Goal: Task Accomplishment & Management: Use online tool/utility

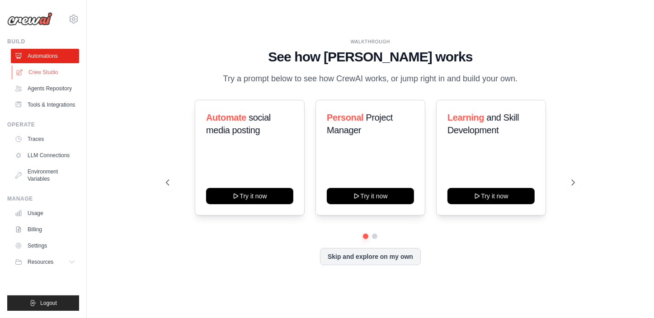
click at [50, 70] on link "Crew Studio" at bounding box center [46, 72] width 68 height 14
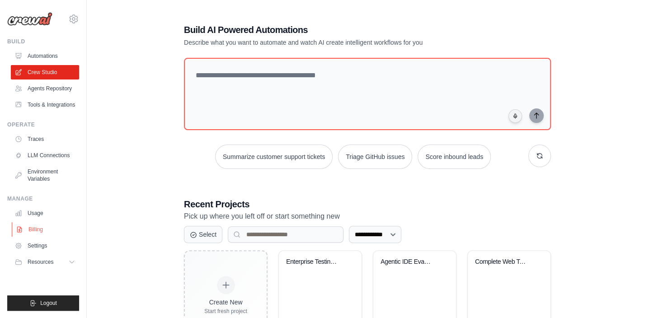
click at [37, 229] on link "Billing" at bounding box center [46, 229] width 68 height 14
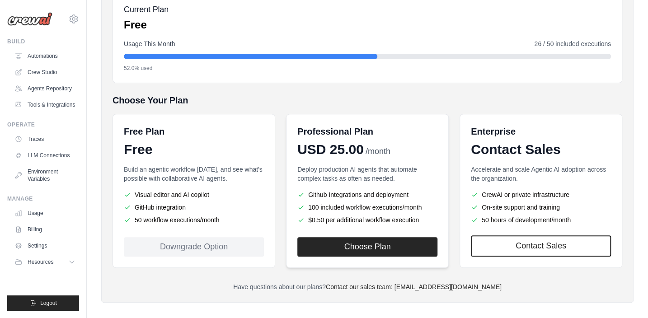
scroll to position [120, 0]
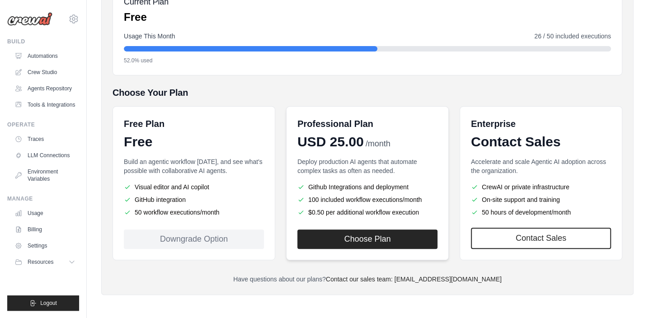
click at [362, 184] on li "Github Integrations and deployment" at bounding box center [367, 187] width 140 height 9
click at [74, 262] on icon at bounding box center [72, 262] width 7 height 7
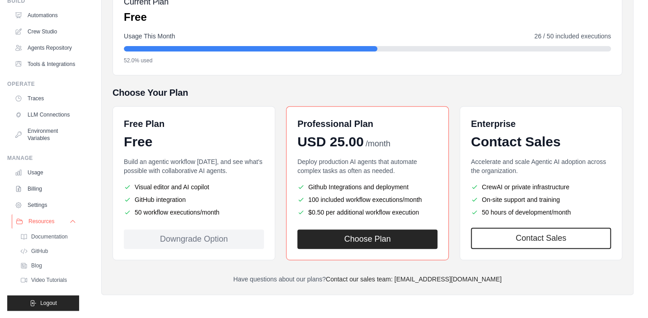
scroll to position [62, 0]
click at [42, 248] on span "GitHub" at bounding box center [40, 251] width 17 height 7
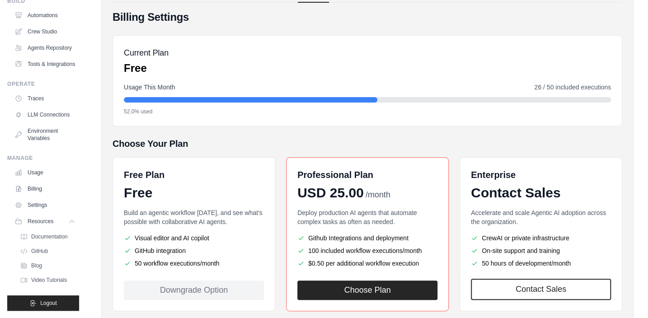
scroll to position [0, 0]
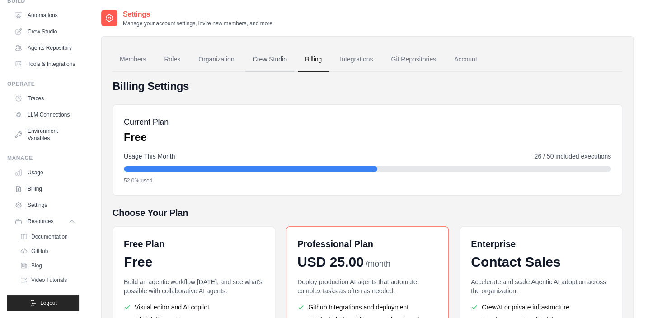
click at [269, 59] on link "Crew Studio" at bounding box center [269, 59] width 49 height 24
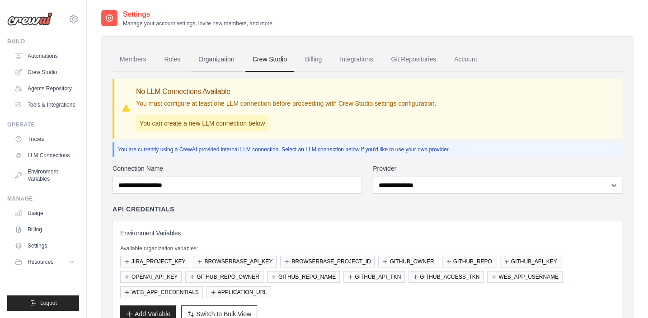
click at [210, 61] on link "Organization" at bounding box center [216, 59] width 50 height 24
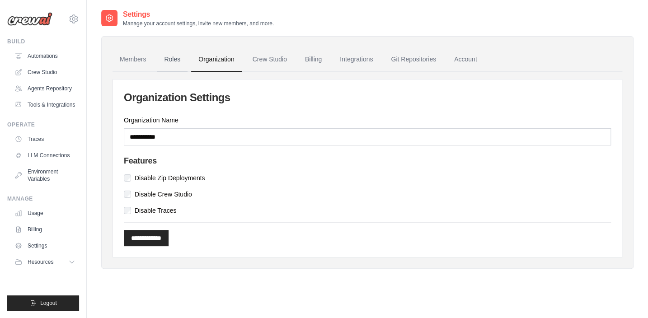
click at [178, 60] on link "Roles" at bounding box center [172, 59] width 31 height 24
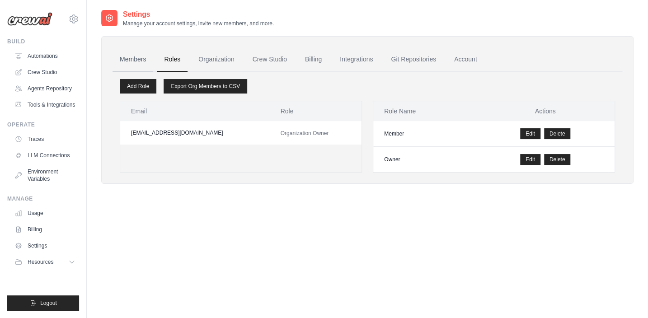
click at [141, 61] on link "Members" at bounding box center [133, 59] width 41 height 24
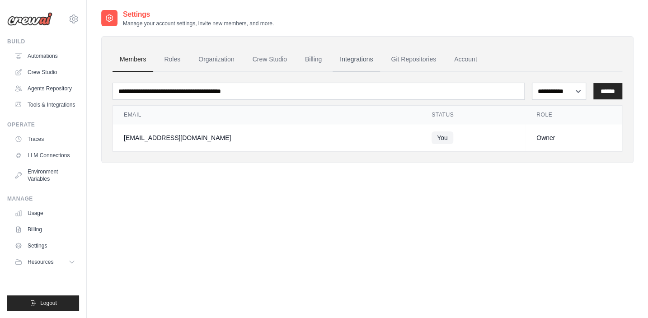
click at [358, 58] on link "Integrations" at bounding box center [356, 59] width 47 height 24
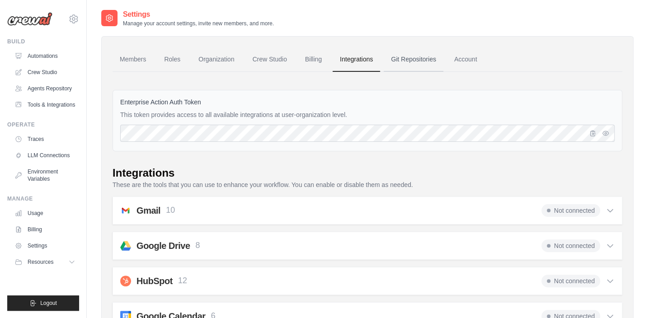
click at [402, 57] on link "Git Repositories" at bounding box center [414, 59] width 60 height 24
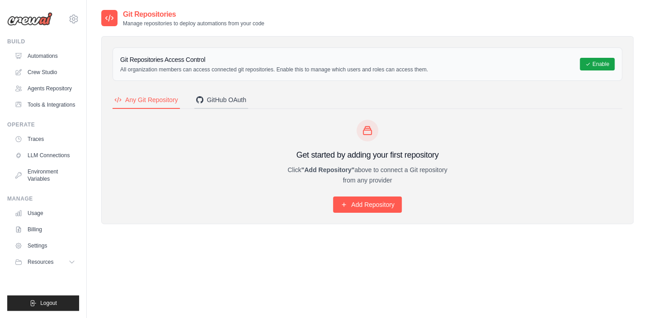
click at [220, 101] on div "GitHub OAuth" at bounding box center [221, 99] width 50 height 9
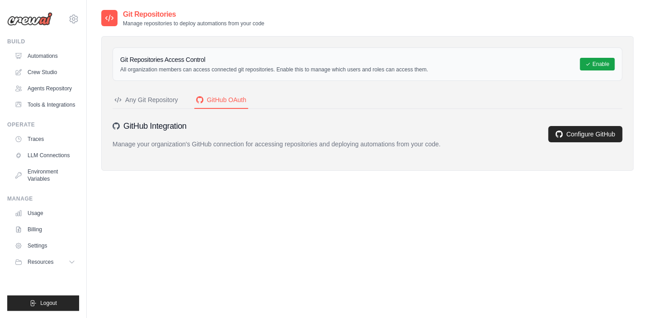
click at [142, 99] on div "Any Git Repository" at bounding box center [146, 99] width 64 height 9
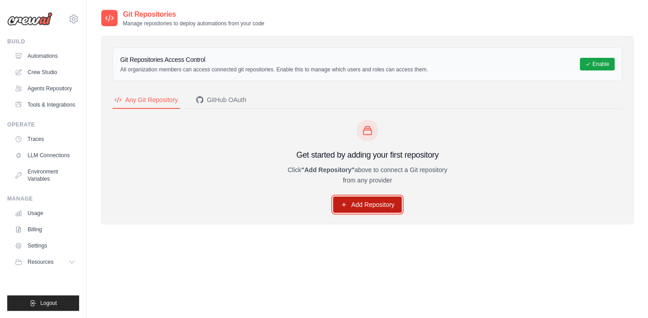
click at [372, 204] on link "Add Repository" at bounding box center [367, 205] width 69 height 16
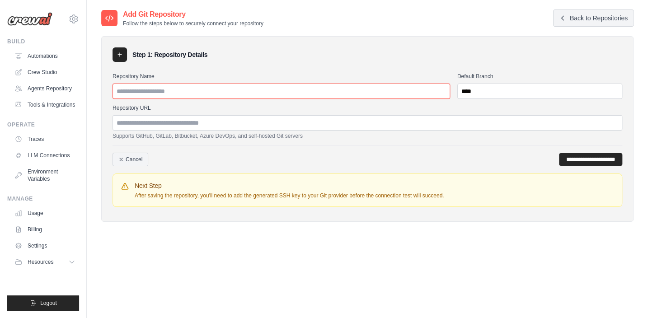
click at [156, 93] on input "Repository Name" at bounding box center [282, 91] width 338 height 15
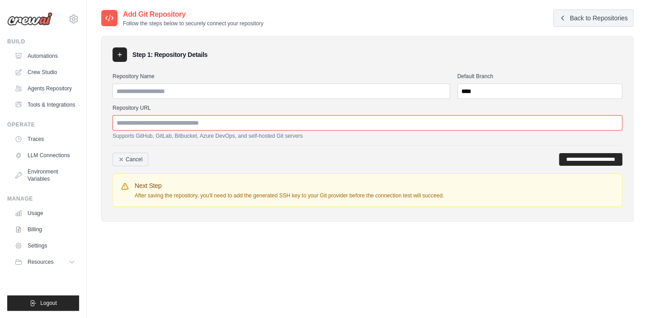
drag, startPoint x: 236, startPoint y: 126, endPoint x: 108, endPoint y: 130, distance: 128.0
click at [108, 130] on div "**********" at bounding box center [367, 129] width 532 height 186
paste input "**********"
drag, startPoint x: 202, startPoint y: 122, endPoint x: 235, endPoint y: 122, distance: 33.5
click at [235, 122] on input "**********" at bounding box center [368, 122] width 510 height 15
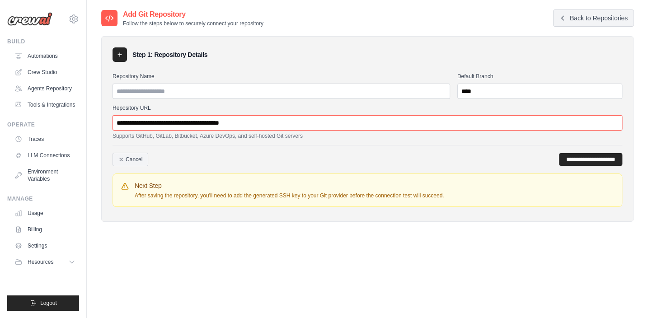
type input "**********"
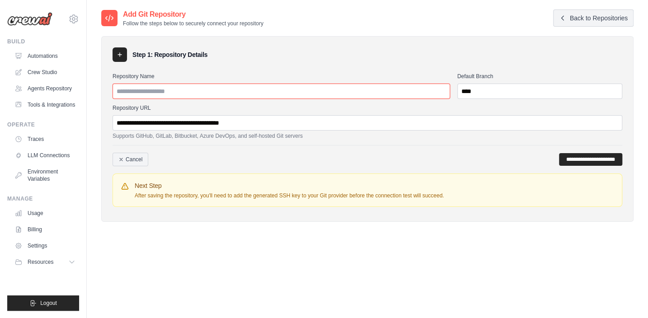
click at [212, 89] on input "Repository Name" at bounding box center [282, 91] width 338 height 15
paste input "**********"
type input "**********"
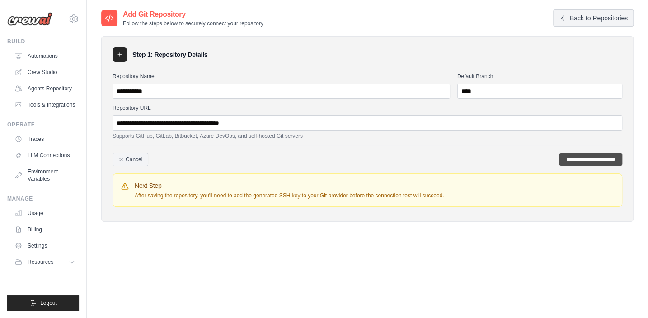
click at [567, 157] on input "**********" at bounding box center [590, 159] width 63 height 13
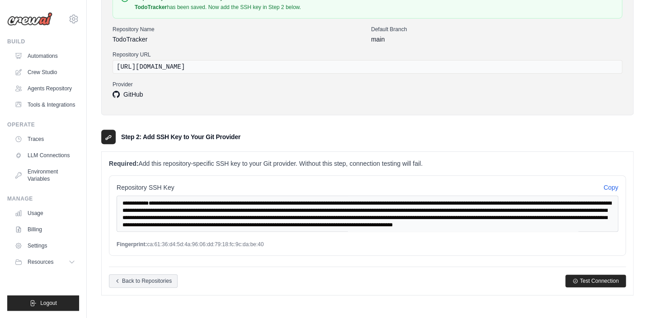
scroll to position [119, 0]
click at [608, 186] on button "Copy" at bounding box center [610, 186] width 15 height 9
click at [607, 185] on button "Copy" at bounding box center [610, 186] width 15 height 9
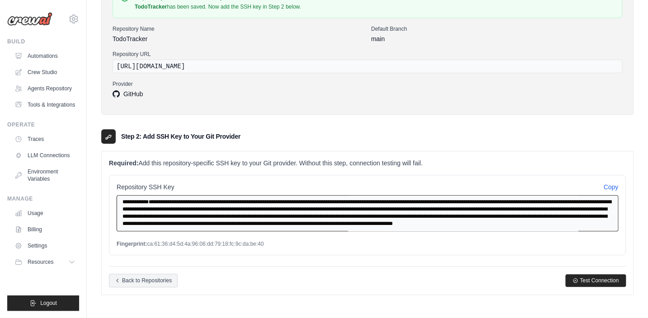
scroll to position [23, 0]
click at [386, 214] on textarea "**********" at bounding box center [368, 213] width 502 height 36
click at [384, 214] on textarea "**********" at bounding box center [368, 213] width 502 height 36
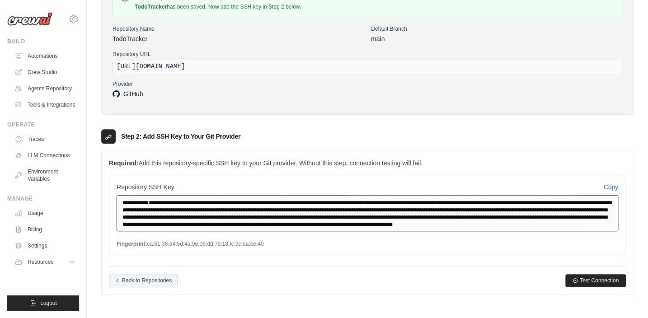
drag, startPoint x: 384, startPoint y: 215, endPoint x: 113, endPoint y: 197, distance: 271.3
click at [113, 197] on div "**********" at bounding box center [367, 215] width 517 height 80
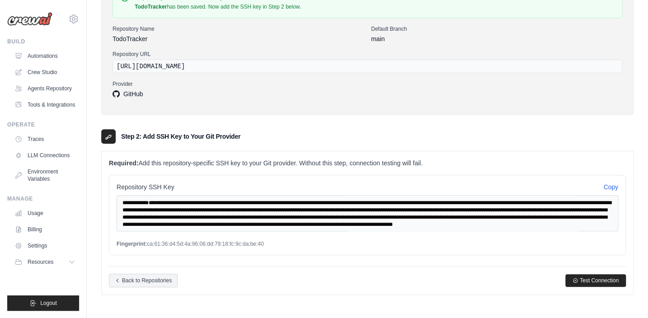
click at [527, 273] on div "Back to Repositories Test Connection" at bounding box center [367, 276] width 517 height 21
click at [583, 278] on span "Test Connection" at bounding box center [599, 280] width 39 height 7
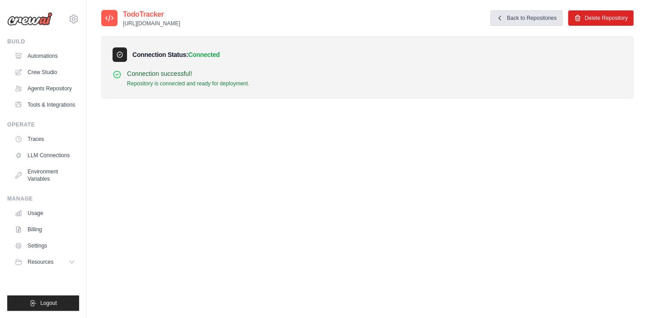
click at [504, 18] on link "Back to Repositories" at bounding box center [526, 17] width 72 height 15
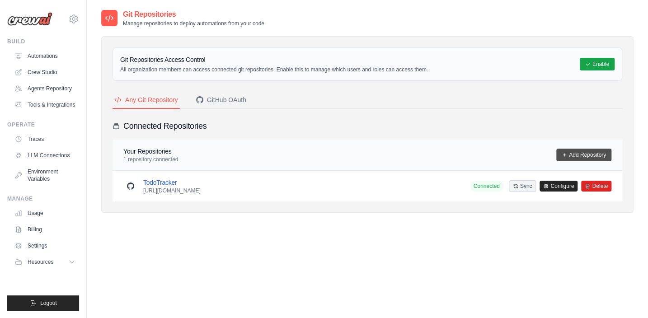
click at [571, 153] on link "Add Repository" at bounding box center [583, 155] width 55 height 13
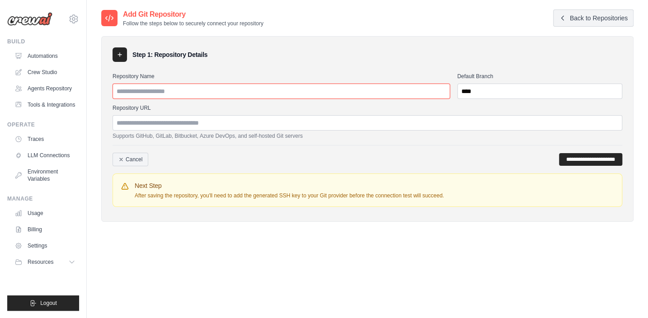
click at [211, 93] on input "Repository Name" at bounding box center [282, 91] width 338 height 15
click at [239, 90] on input "Repository Name" at bounding box center [282, 91] width 338 height 15
paste input "**********"
type input "**********"
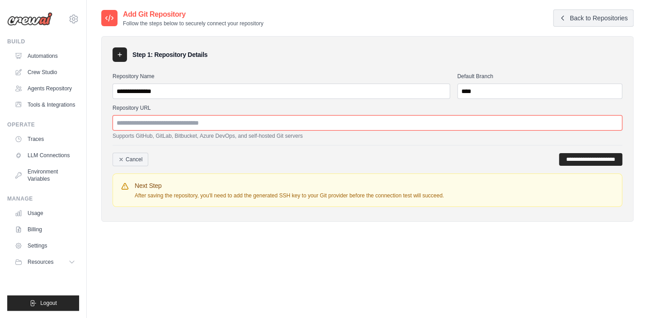
click at [207, 122] on input "Repository URL" at bounding box center [368, 122] width 510 height 15
paste input "**********"
type input "**********"
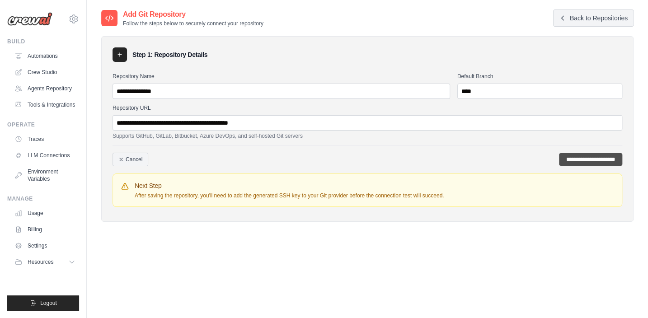
click at [570, 158] on input "**********" at bounding box center [590, 159] width 63 height 13
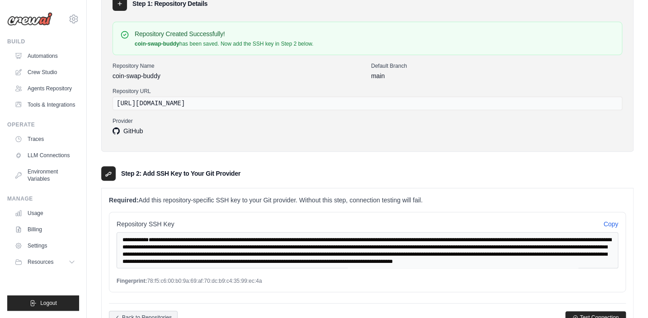
scroll to position [119, 0]
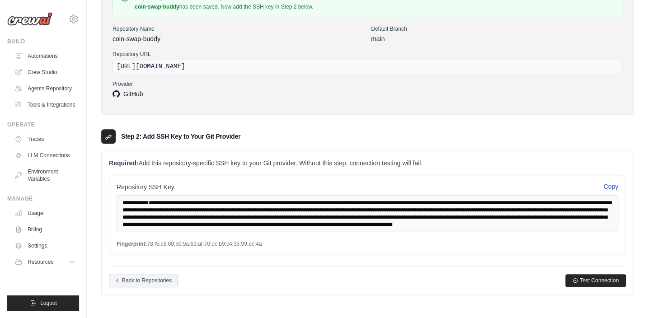
click at [616, 185] on button "Copy" at bounding box center [610, 186] width 15 height 9
click at [636, 259] on div "Repository saved! Please add the SSH key below to your Git provider, then test …" at bounding box center [367, 99] width 561 height 419
click at [600, 279] on span "Test Connection" at bounding box center [599, 280] width 39 height 7
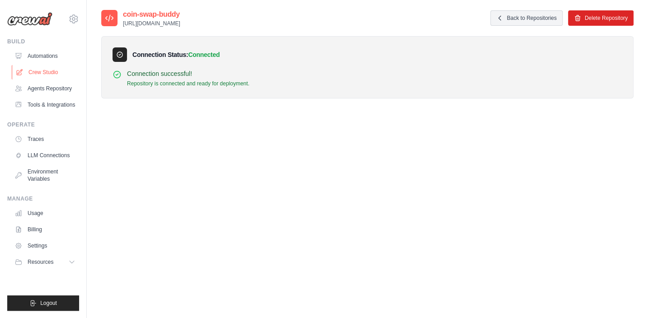
click at [55, 70] on link "Crew Studio" at bounding box center [46, 72] width 68 height 14
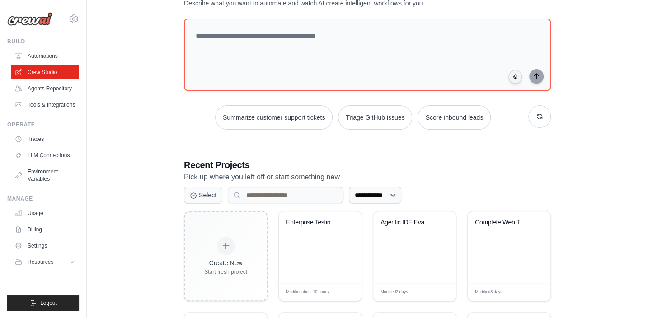
scroll to position [164, 0]
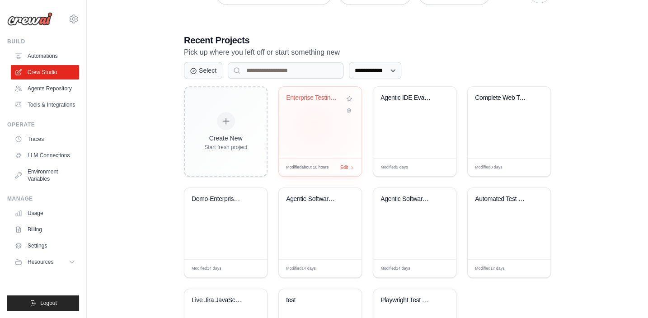
click at [314, 124] on div "Enterprise Testing Automation Platf..." at bounding box center [320, 122] width 83 height 71
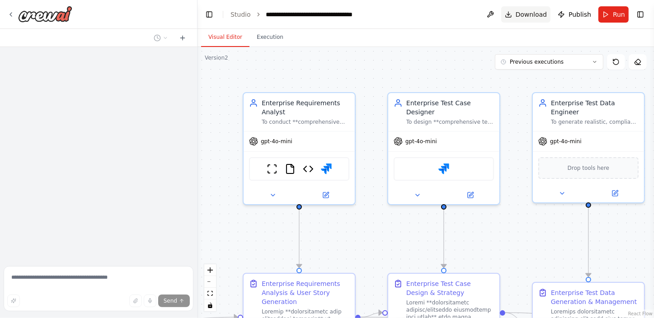
click at [535, 11] on span "Download" at bounding box center [532, 14] width 32 height 9
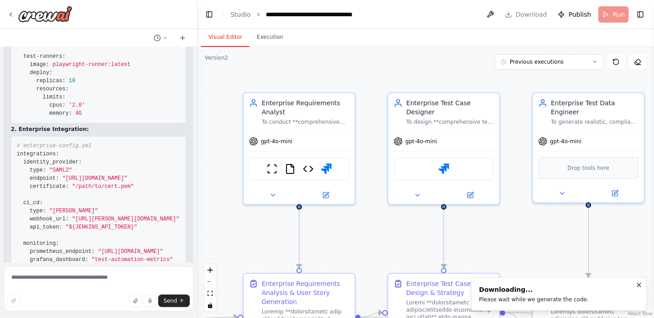
scroll to position [35508, 0]
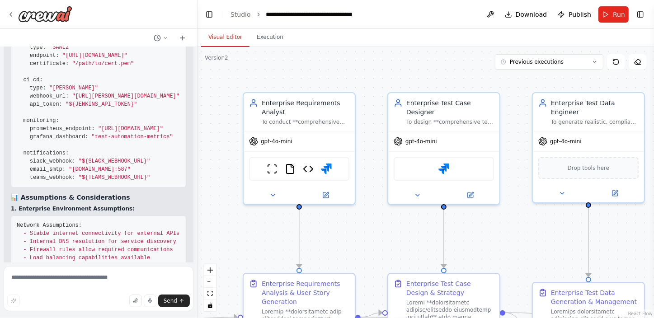
click at [408, 57] on div ".deletable-edge-delete-btn { width: 20px; height: 20px; border: 0px solid #ffff…" at bounding box center [426, 182] width 457 height 271
click at [209, 14] on button "Toggle Left Sidebar" at bounding box center [209, 14] width 13 height 13
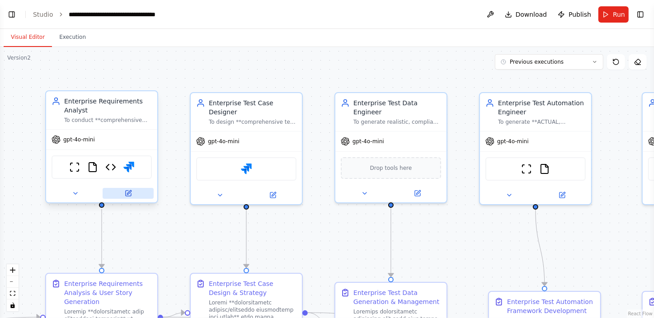
click at [128, 191] on icon at bounding box center [128, 193] width 5 height 5
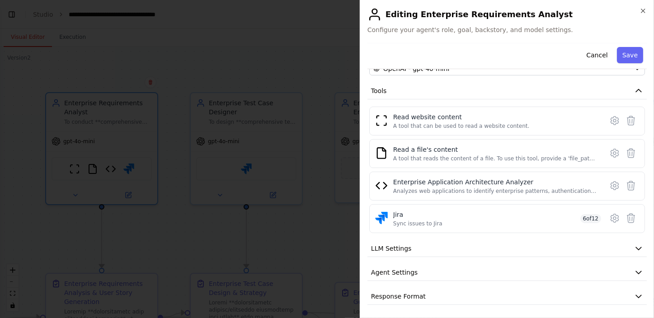
scroll to position [0, 0]
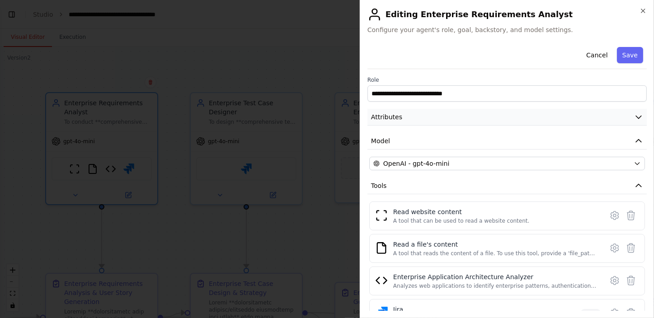
click at [634, 116] on icon "button" at bounding box center [638, 117] width 9 height 9
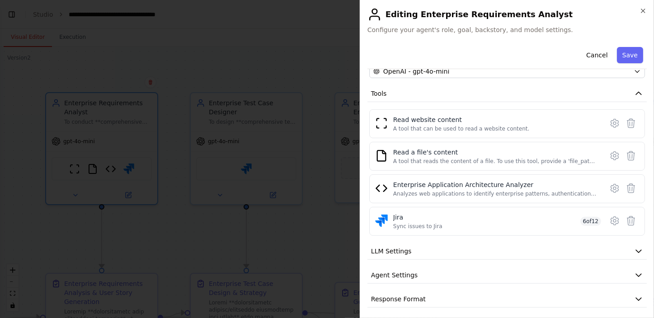
scroll to position [238, 0]
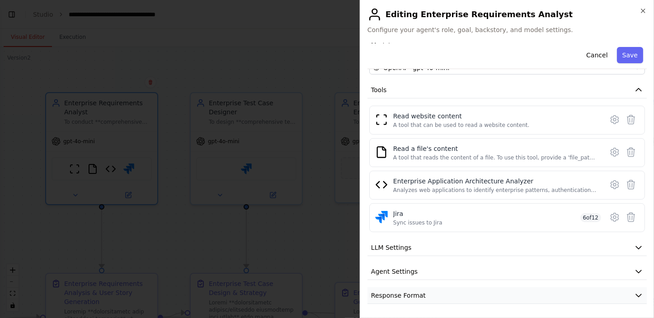
click at [634, 293] on icon "button" at bounding box center [638, 295] width 9 height 9
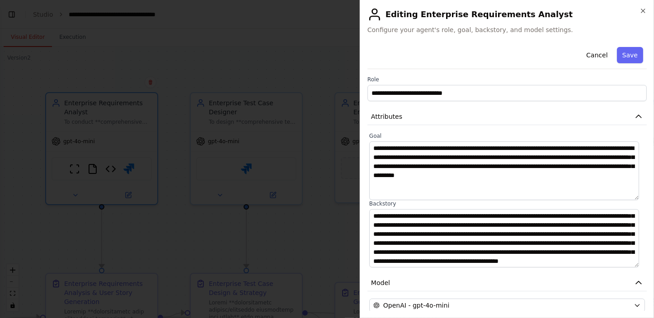
scroll to position [0, 0]
click at [586, 51] on button "Cancel" at bounding box center [597, 55] width 32 height 16
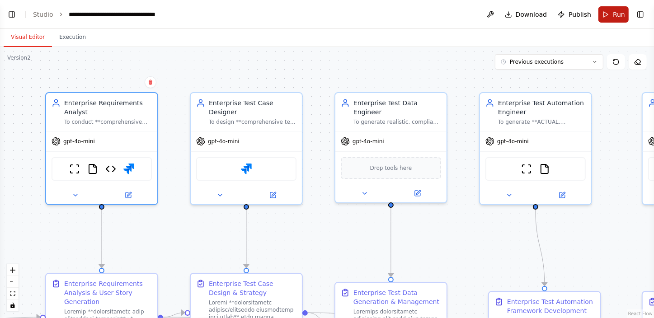
click at [609, 14] on button "Run" at bounding box center [613, 14] width 30 height 16
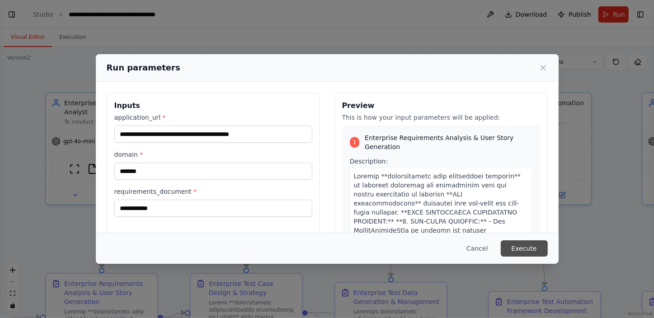
click at [525, 248] on button "Execute" at bounding box center [524, 248] width 47 height 16
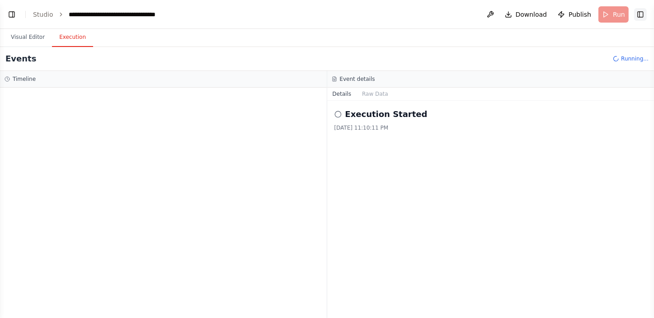
click at [642, 13] on button "Toggle Right Sidebar" at bounding box center [640, 14] width 13 height 13
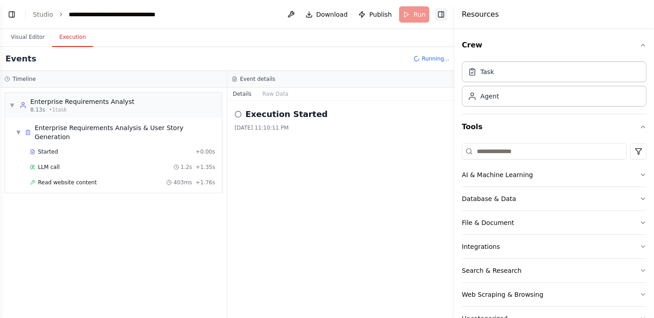
click at [439, 12] on button "Toggle Right Sidebar" at bounding box center [441, 14] width 13 height 13
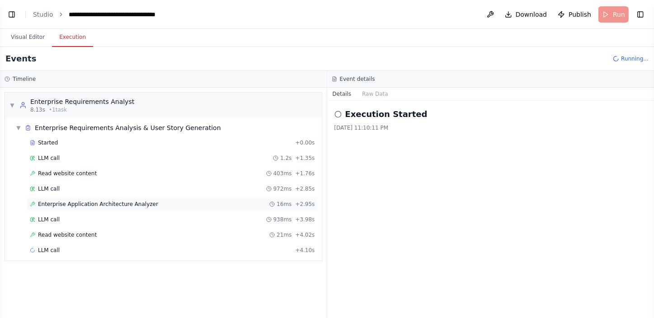
click at [92, 203] on span "Enterprise Application Architecture Analyzer" at bounding box center [98, 204] width 120 height 7
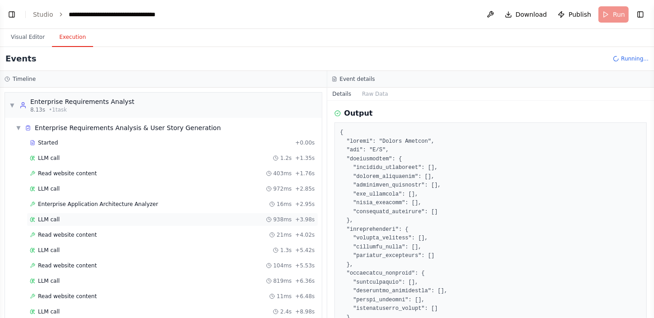
scroll to position [74, 0]
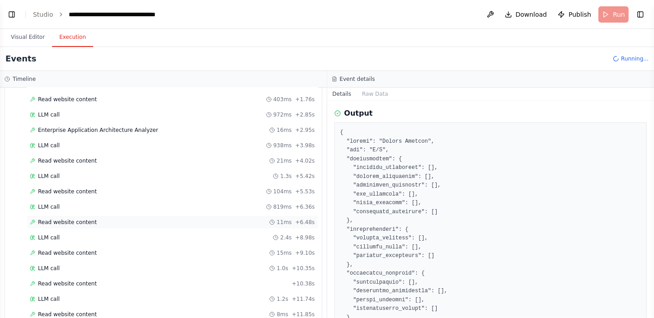
click at [101, 221] on div "Read website content 11ms + 6.48s" at bounding box center [172, 222] width 285 height 7
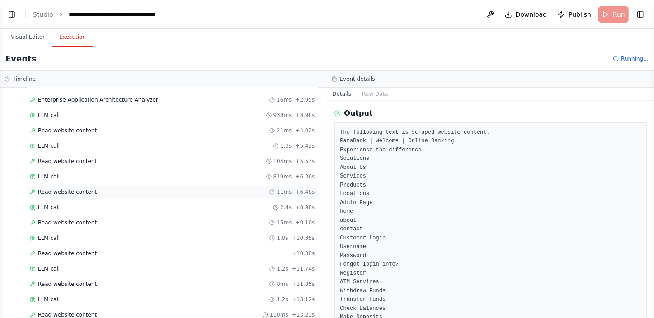
scroll to position [136, 0]
click at [86, 250] on span "Read website content" at bounding box center [67, 253] width 59 height 7
click at [85, 277] on div "Read website content 110ms + 13.23s" at bounding box center [173, 284] width 292 height 14
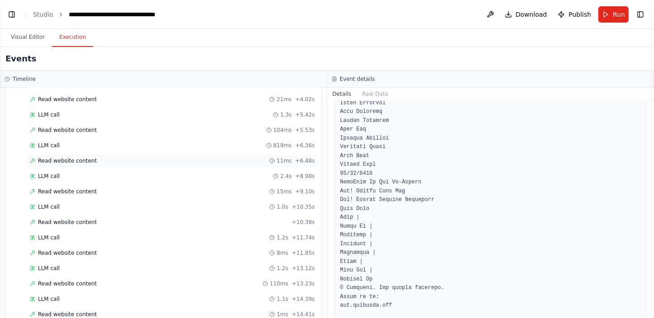
scroll to position [0, 0]
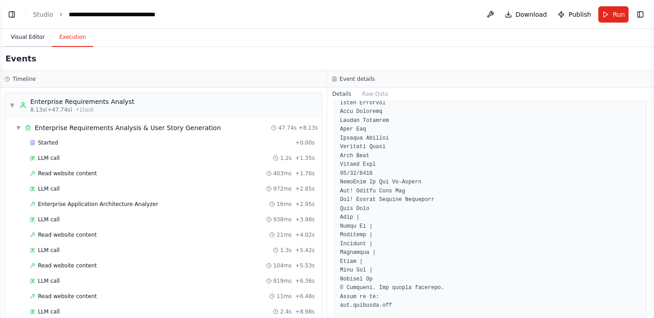
click at [33, 36] on button "Visual Editor" at bounding box center [28, 37] width 48 height 19
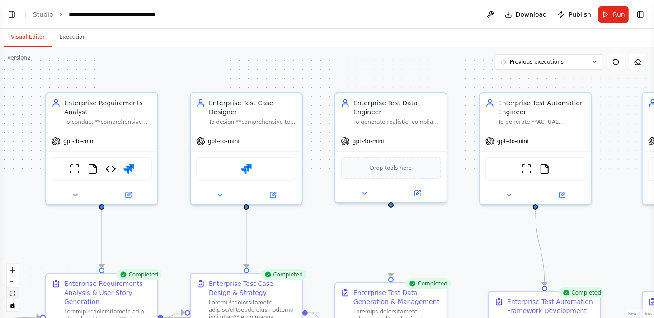
click at [10, 290] on button "fit view" at bounding box center [13, 294] width 12 height 12
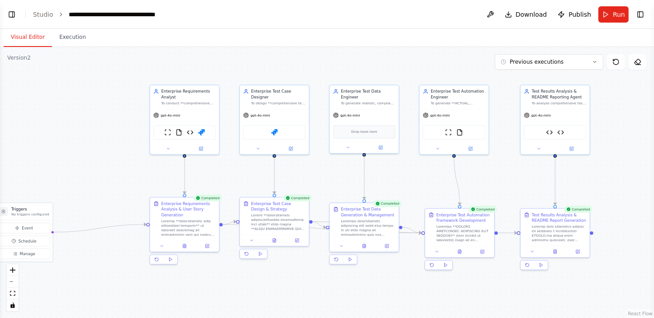
drag, startPoint x: 139, startPoint y: 273, endPoint x: 108, endPoint y: 267, distance: 32.4
click at [108, 267] on div ".deletable-edge-delete-btn { width: 20px; height: 20px; border: 0px solid #ffff…" at bounding box center [327, 182] width 654 height 271
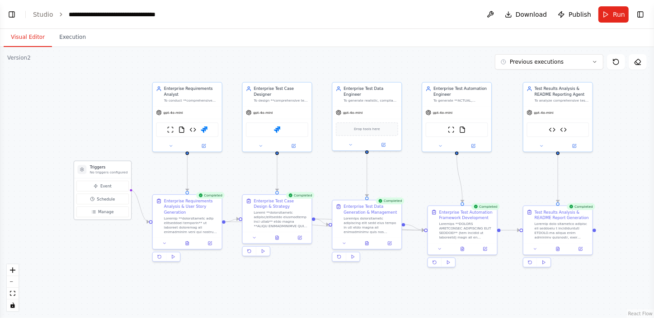
drag, startPoint x: 32, startPoint y: 207, endPoint x: 108, endPoint y: 165, distance: 86.4
click at [108, 165] on h3 "Triggers" at bounding box center [109, 167] width 38 height 5
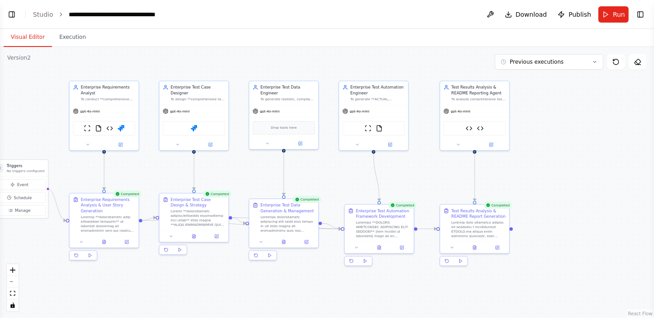
drag, startPoint x: 304, startPoint y: 280, endPoint x: 221, endPoint y: 279, distance: 83.2
click at [221, 279] on div ".deletable-edge-delete-btn { width: 20px; height: 20px; border: 0px solid #ffff…" at bounding box center [327, 182] width 654 height 271
click at [12, 293] on icon "fit view" at bounding box center [12, 293] width 5 height 5
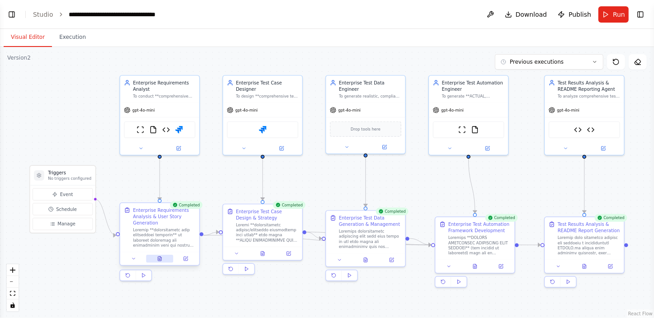
click at [158, 262] on button at bounding box center [159, 259] width 27 height 8
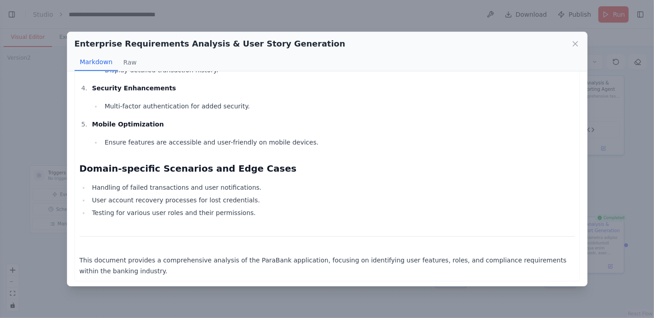
scroll to position [1193, 0]
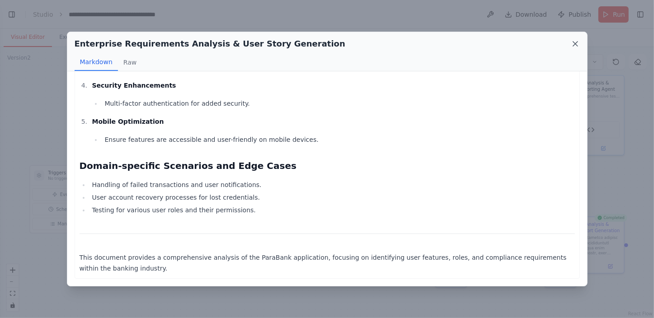
click at [577, 44] on icon at bounding box center [575, 43] width 9 height 9
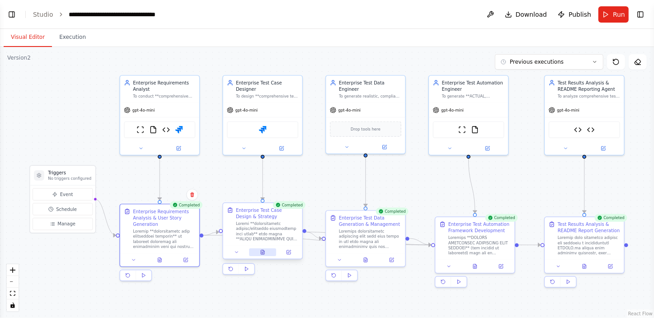
click at [260, 253] on icon at bounding box center [262, 252] width 5 height 5
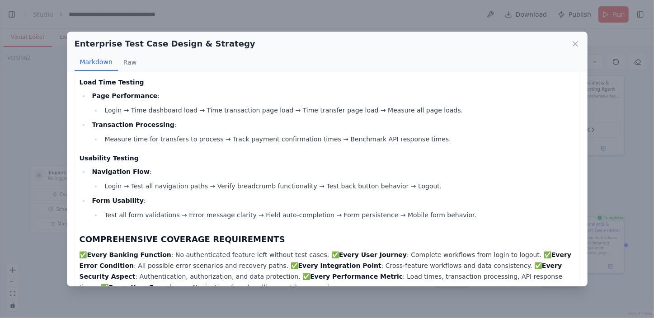
scroll to position [1856, 0]
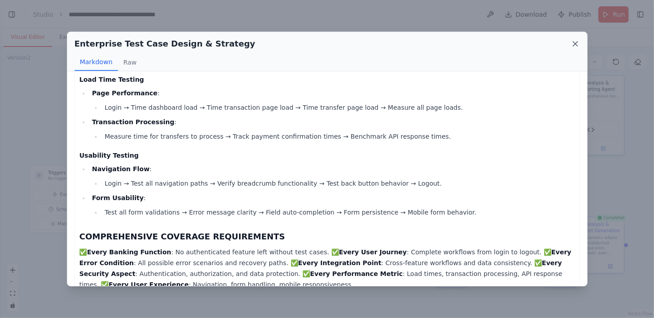
click at [574, 42] on icon at bounding box center [575, 43] width 9 height 9
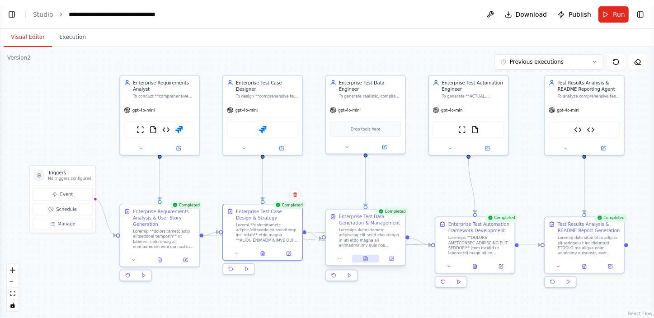
click at [363, 257] on icon at bounding box center [365, 258] width 5 height 5
click at [363, 258] on icon at bounding box center [365, 258] width 5 height 5
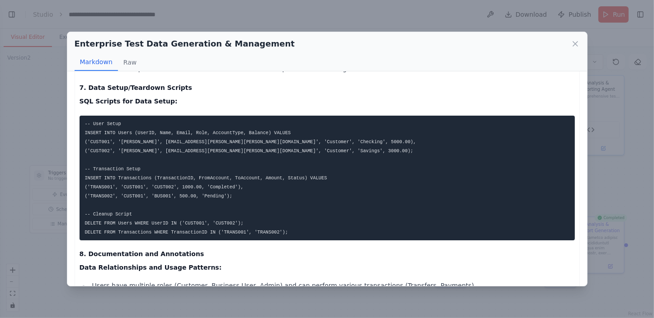
scroll to position [1070, 0]
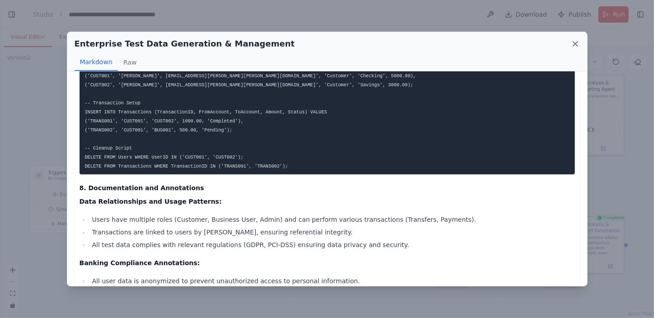
click at [575, 45] on icon at bounding box center [575, 43] width 9 height 9
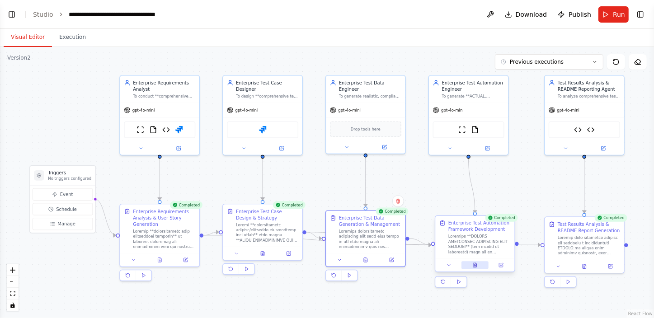
click at [473, 265] on icon at bounding box center [475, 265] width 4 height 4
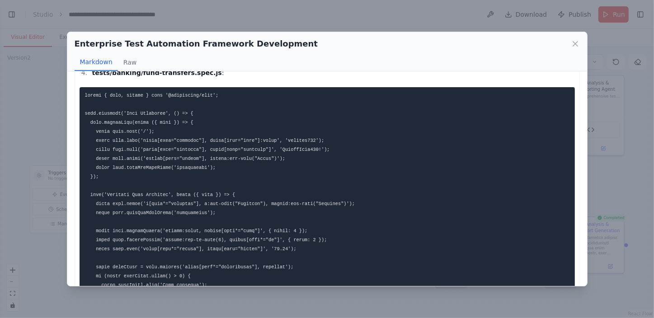
scroll to position [1192, 0]
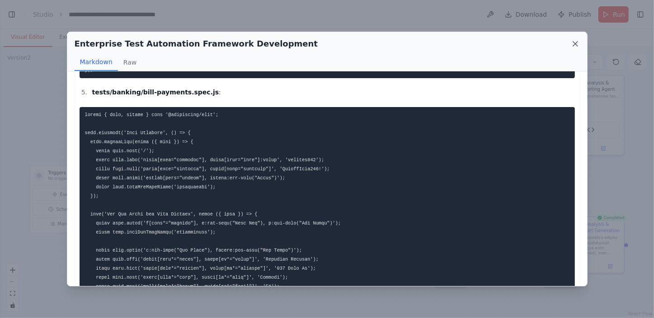
click at [573, 44] on icon at bounding box center [575, 43] width 9 height 9
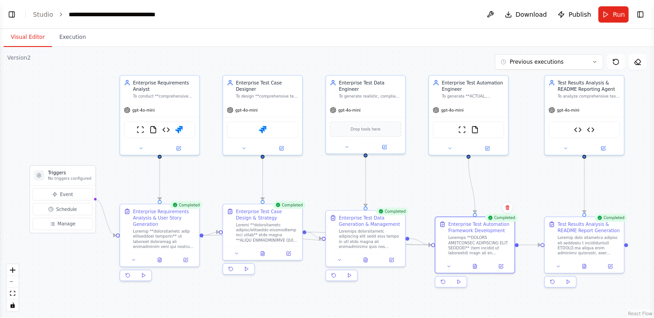
click at [603, 295] on div ".deletable-edge-delete-btn { width: 20px; height: 20px; border: 0px solid #ffff…" at bounding box center [327, 182] width 654 height 271
click at [583, 265] on icon at bounding box center [585, 265] width 4 height 4
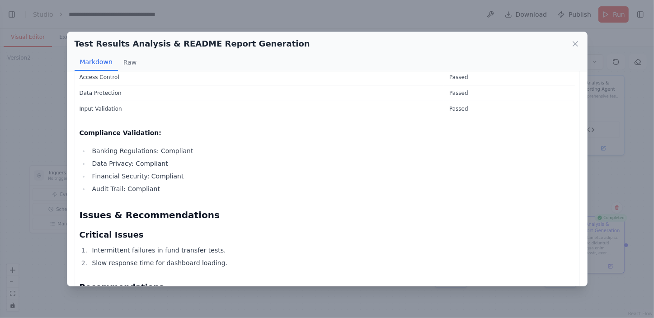
scroll to position [1109, 0]
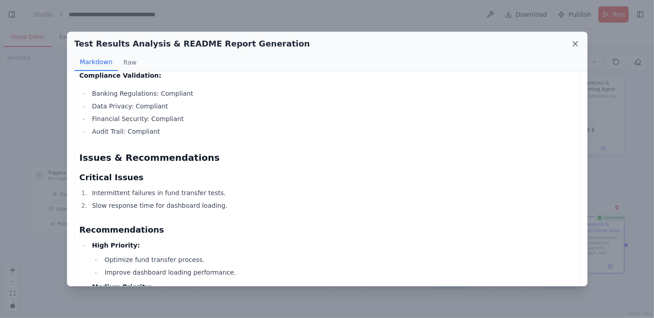
click at [573, 42] on icon at bounding box center [575, 43] width 9 height 9
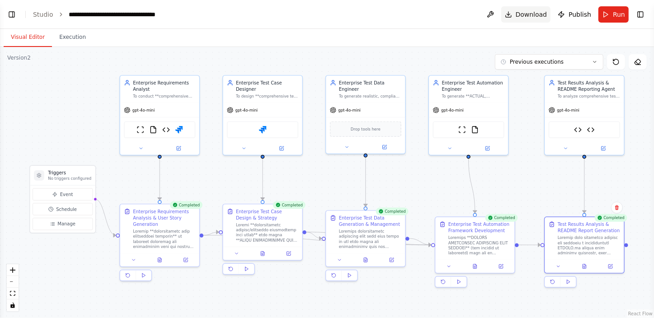
click at [536, 13] on span "Download" at bounding box center [532, 14] width 32 height 9
click at [45, 13] on link "Studio" at bounding box center [43, 14] width 20 height 7
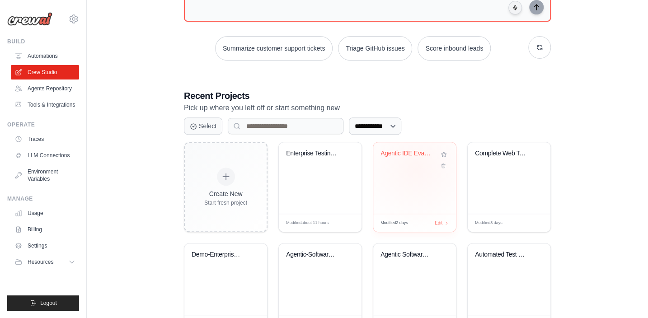
scroll to position [123, 0]
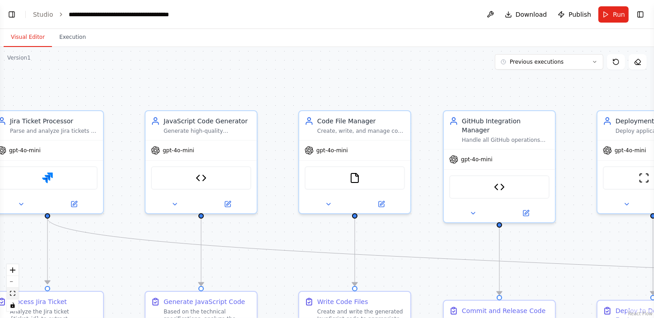
click at [14, 294] on icon "fit view" at bounding box center [12, 293] width 5 height 5
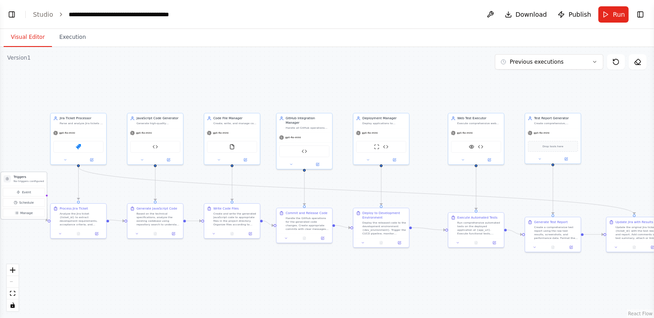
drag, startPoint x: 21, startPoint y: 202, endPoint x: 31, endPoint y: 177, distance: 27.2
click at [31, 177] on div "Triggers No triggers configured" at bounding box center [29, 179] width 30 height 8
click at [624, 15] on span "Run" at bounding box center [619, 14] width 12 height 9
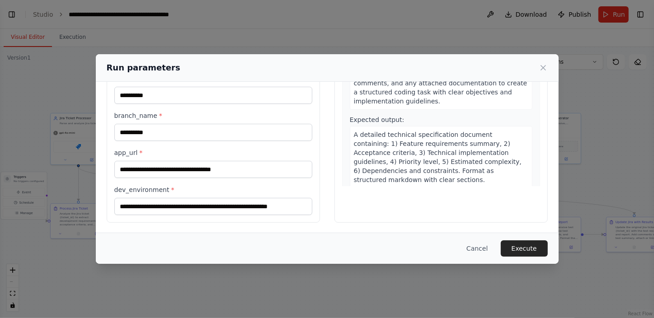
scroll to position [0, 0]
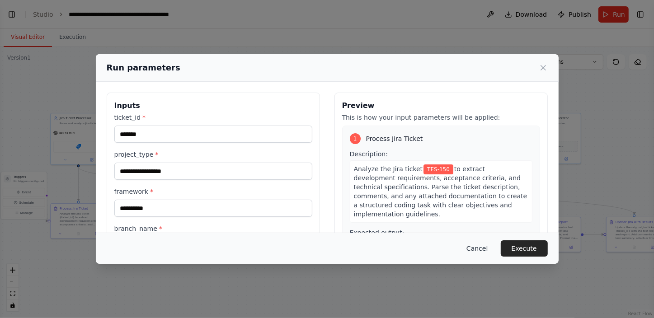
click at [484, 248] on button "Cancel" at bounding box center [477, 248] width 36 height 16
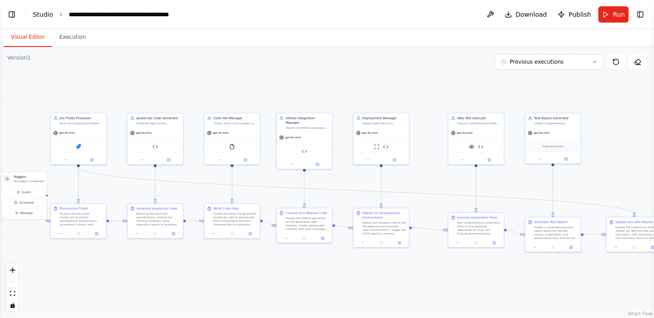
click at [39, 15] on link "Studio" at bounding box center [43, 14] width 20 height 7
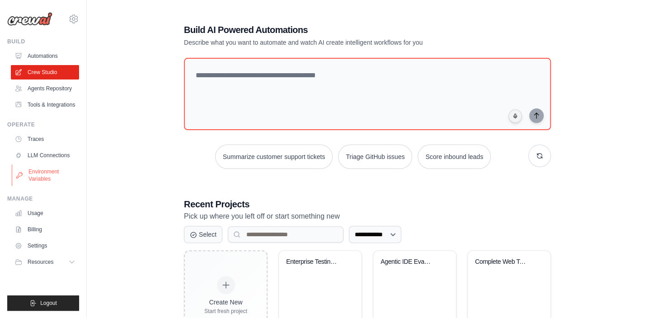
click at [45, 177] on link "Environment Variables" at bounding box center [46, 176] width 68 height 22
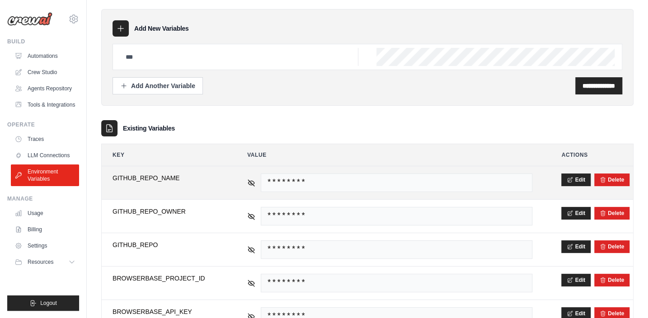
scroll to position [41, 0]
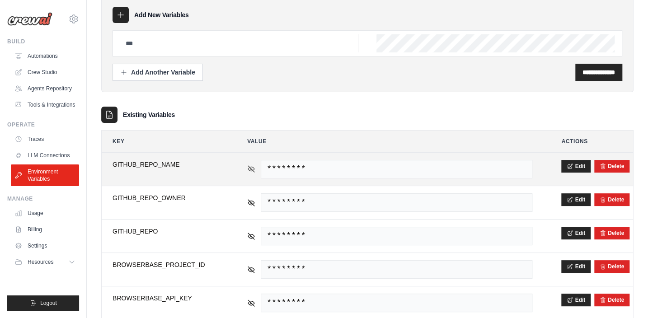
click at [254, 167] on icon at bounding box center [251, 169] width 8 height 8
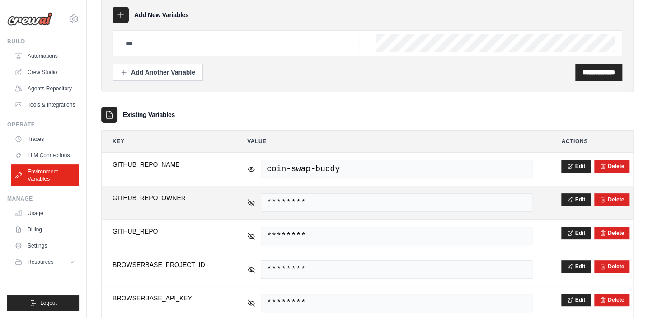
scroll to position [82, 0]
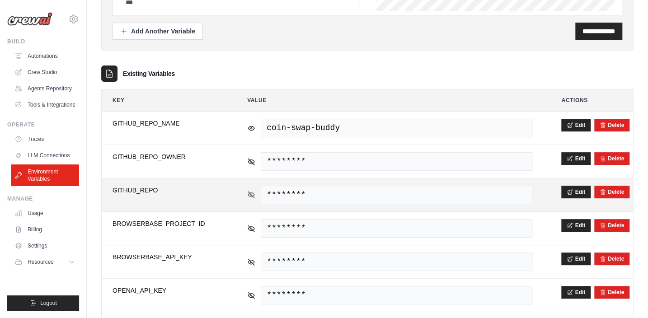
click at [254, 191] on icon at bounding box center [251, 195] width 8 height 8
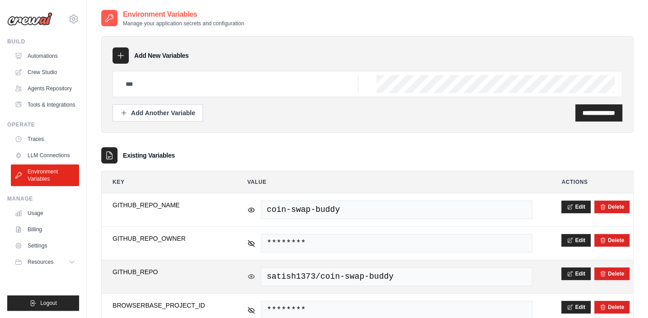
scroll to position [0, 0]
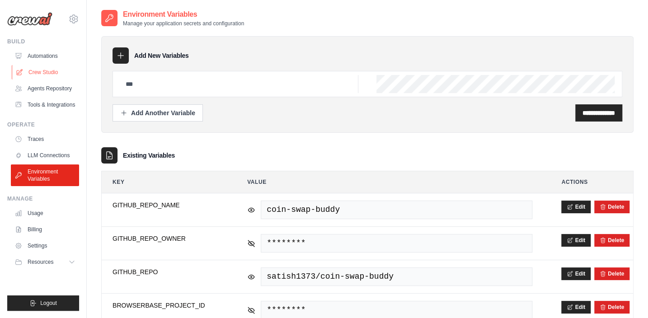
click at [40, 68] on link "Crew Studio" at bounding box center [46, 72] width 68 height 14
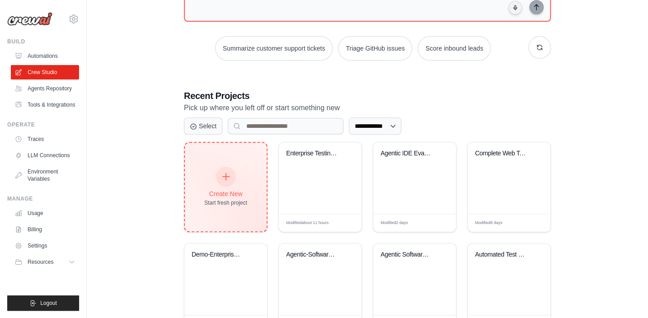
scroll to position [123, 0]
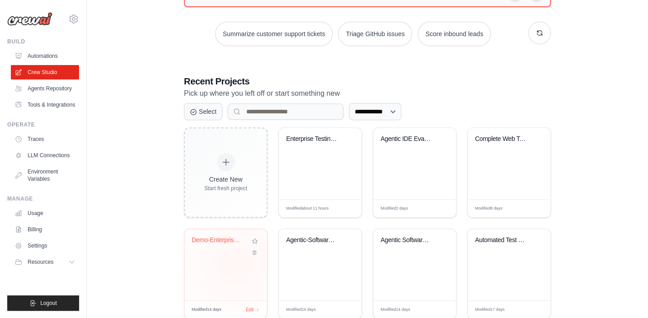
click at [236, 263] on div "Demo-Enterprise Agentic Software En..." at bounding box center [225, 264] width 83 height 71
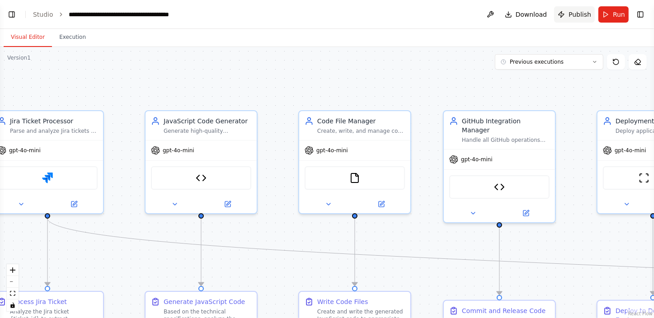
scroll to position [16828, 0]
click at [608, 14] on button "Run" at bounding box center [613, 14] width 30 height 16
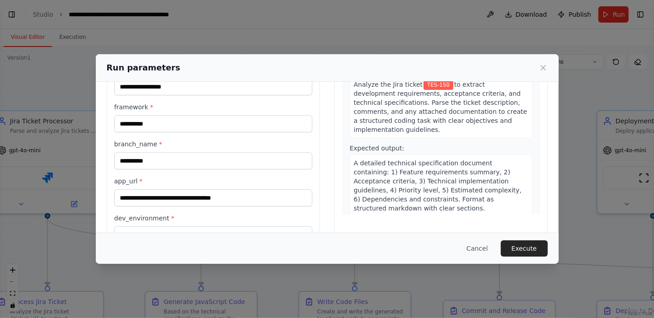
scroll to position [72, 0]
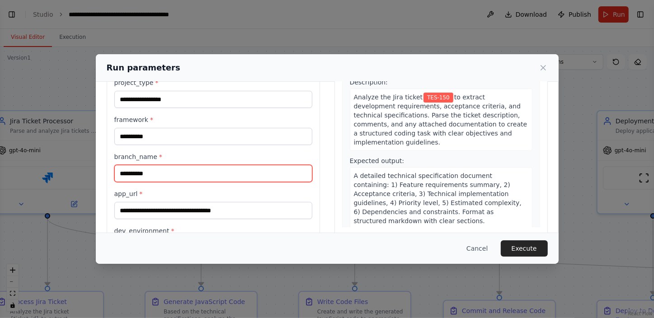
drag, startPoint x: 170, startPoint y: 175, endPoint x: 99, endPoint y: 178, distance: 70.6
click at [97, 176] on div "**********" at bounding box center [327, 142] width 463 height 265
type input "****"
click at [326, 206] on div "**********" at bounding box center [327, 142] width 441 height 243
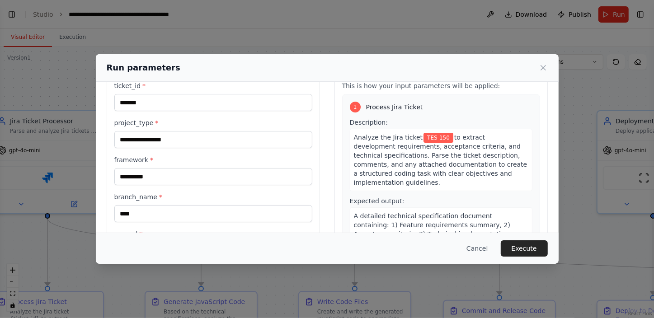
scroll to position [0, 0]
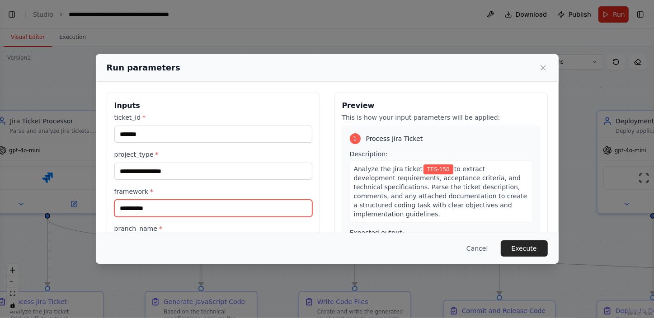
click at [162, 211] on input "**********" at bounding box center [213, 208] width 198 height 17
type input "**********"
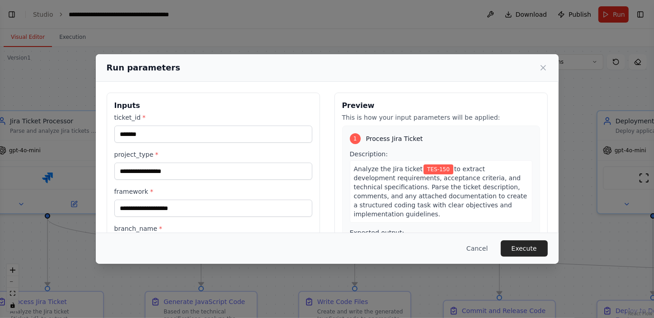
click at [326, 189] on div "**********" at bounding box center [327, 214] width 441 height 243
click at [153, 134] on input "*******" at bounding box center [213, 134] width 198 height 17
type input "*******"
click at [197, 82] on div "**********" at bounding box center [327, 214] width 463 height 265
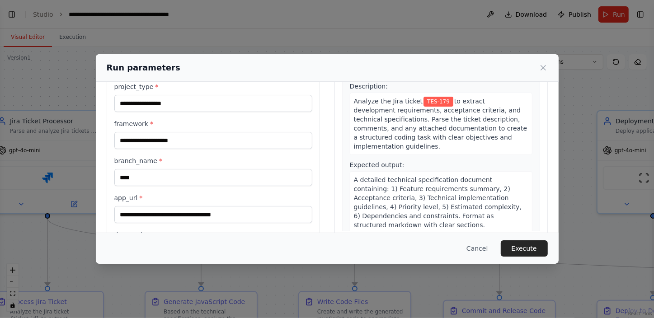
scroll to position [113, 0]
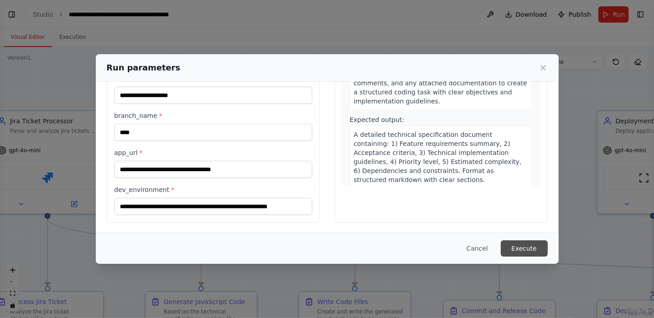
click at [520, 246] on button "Execute" at bounding box center [524, 248] width 47 height 16
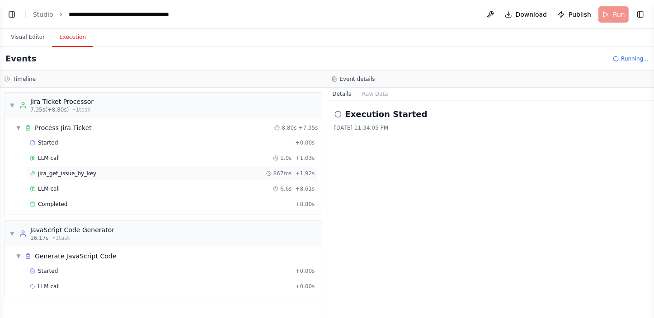
click at [47, 173] on span "jira_get_issue_by_key" at bounding box center [67, 173] width 58 height 7
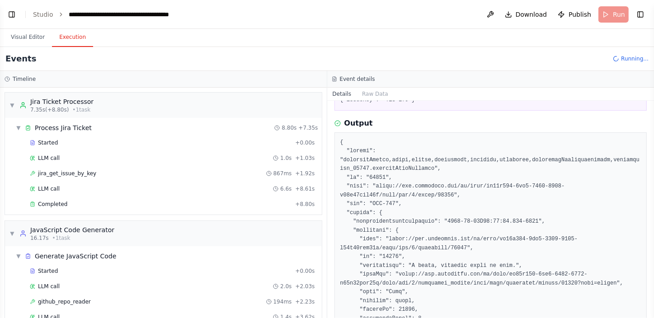
scroll to position [0, 0]
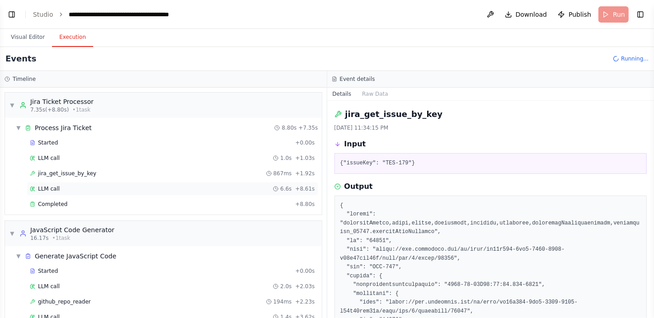
click at [77, 185] on div "LLM call 6.6s + 8.61s" at bounding box center [172, 188] width 285 height 7
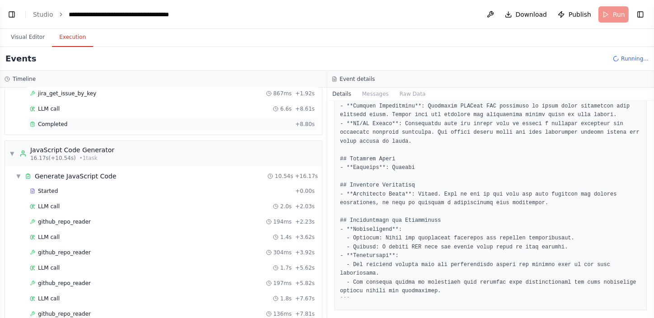
scroll to position [82, 0]
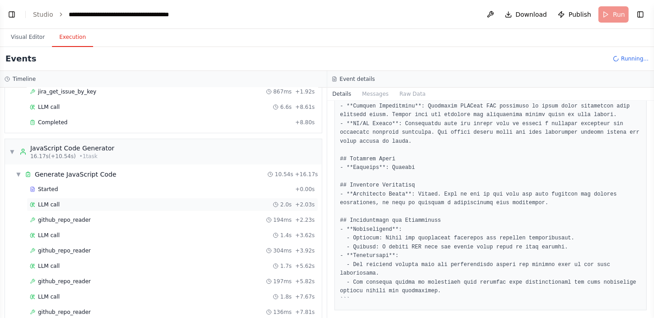
click at [93, 203] on div "LLM call 2.0s + 2.03s" at bounding box center [172, 204] width 285 height 7
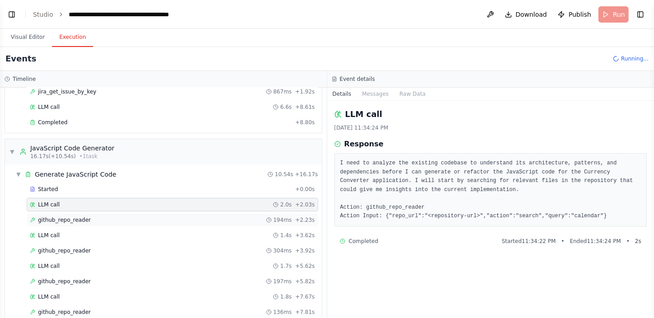
click at [92, 217] on div "github_repo_reader 194ms + 2.23s" at bounding box center [172, 220] width 285 height 7
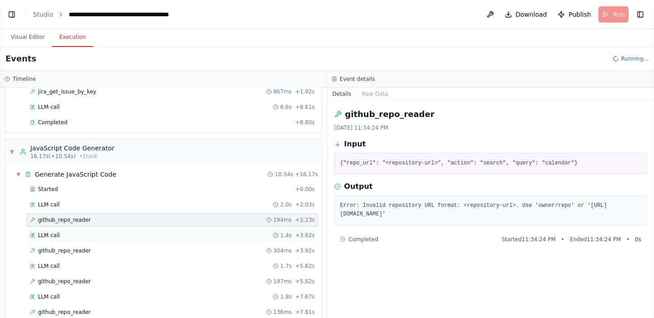
click at [90, 232] on div "LLM call 1.4s + 3.62s" at bounding box center [172, 235] width 285 height 7
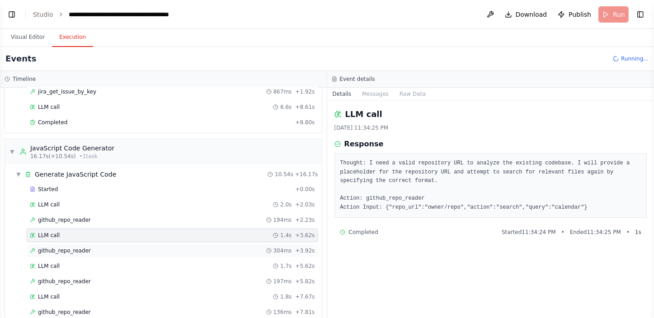
click at [89, 247] on div "github_repo_reader 304ms + 3.92s" at bounding box center [172, 250] width 285 height 7
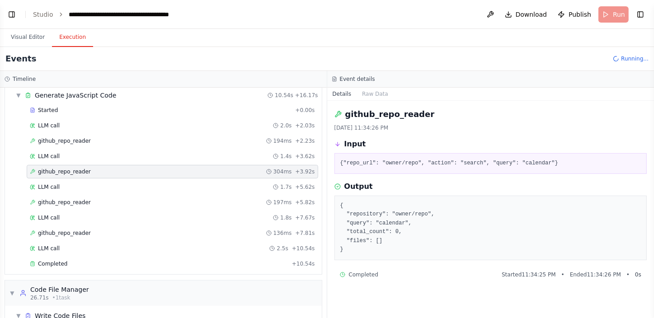
scroll to position [164, 0]
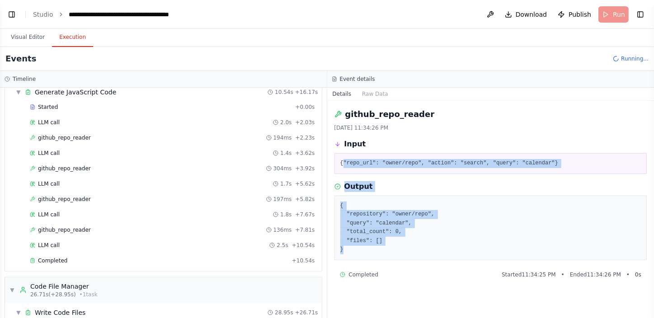
drag, startPoint x: 342, startPoint y: 161, endPoint x: 387, endPoint y: 251, distance: 100.7
click at [387, 251] on div "github_repo_reader 10/3/2025, 11:34:26 PM Input {"repo_url": "owner/repo", "act…" at bounding box center [490, 209] width 327 height 217
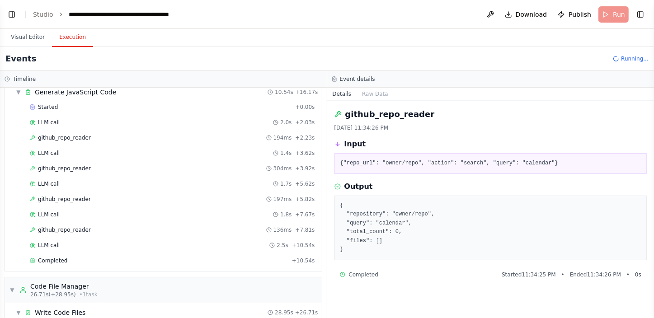
drag, startPoint x: 387, startPoint y: 251, endPoint x: 430, endPoint y: 276, distance: 50.0
click at [430, 276] on div "Completed Started 11:34:25 PM • Ended 11:34:26 PM • 0 s" at bounding box center [491, 274] width 302 height 7
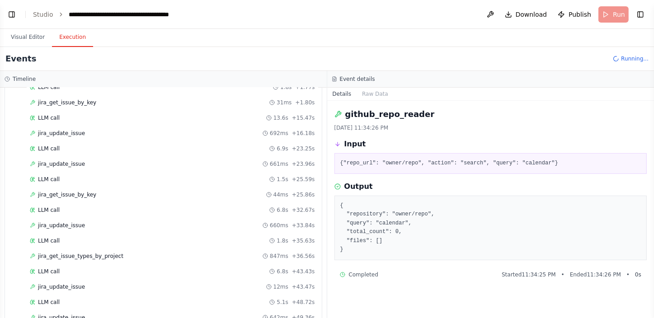
scroll to position [791, 0]
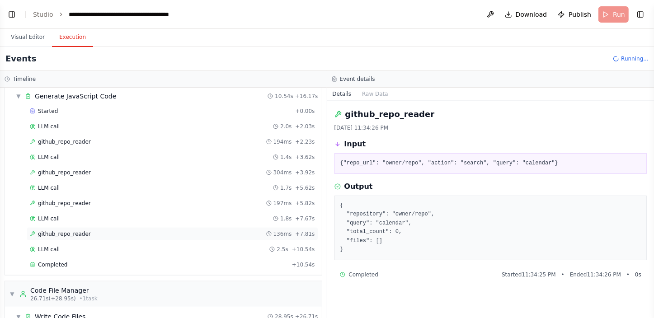
click at [77, 231] on span "github_repo_reader" at bounding box center [64, 234] width 53 height 7
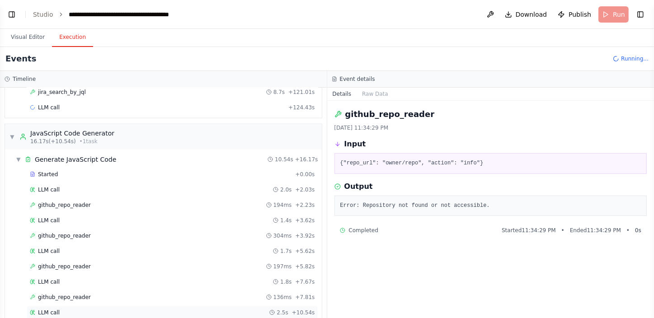
scroll to position [709, 0]
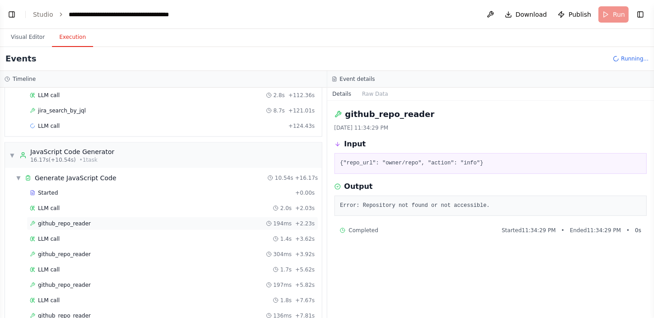
click at [91, 220] on div "github_repo_reader 194ms + 2.23s" at bounding box center [172, 223] width 285 height 7
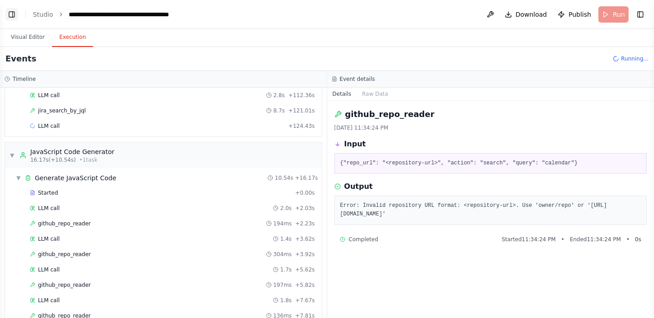
click at [10, 15] on button "Toggle Left Sidebar" at bounding box center [11, 14] width 13 height 13
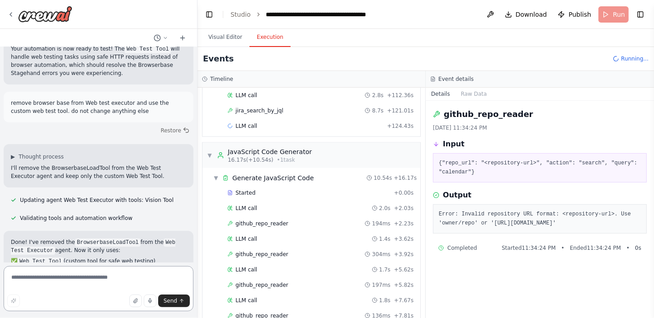
click at [50, 281] on textarea at bounding box center [99, 288] width 190 height 45
paste textarea "**********"
type textarea "**********"
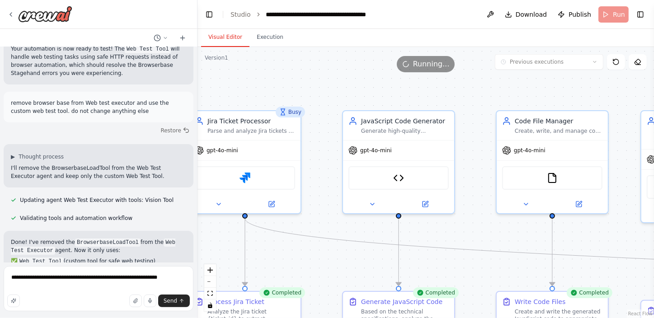
click at [224, 35] on button "Visual Editor" at bounding box center [225, 37] width 48 height 19
click at [400, 176] on img at bounding box center [398, 176] width 11 height 11
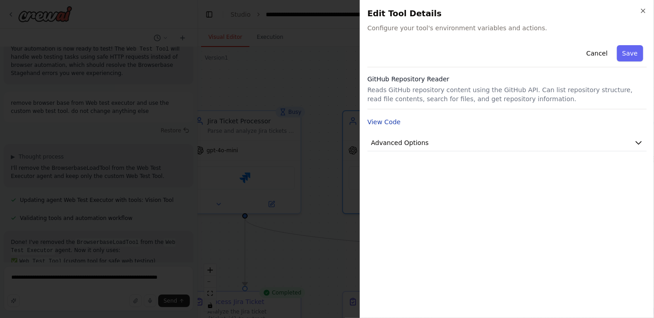
click at [395, 124] on button "View Code" at bounding box center [383, 122] width 33 height 9
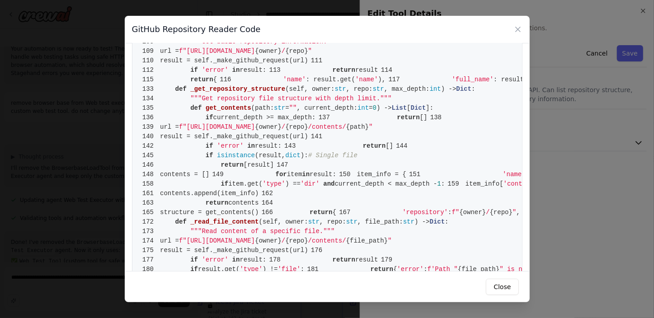
scroll to position [452, 0]
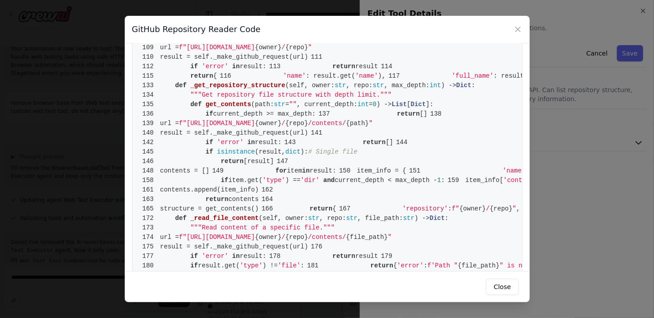
click at [395, 124] on pre "1 from crewai.tools import BaseTool 2 from pydantic import BaseModel, Field 3 f…" at bounding box center [327, 105] width 391 height 1012
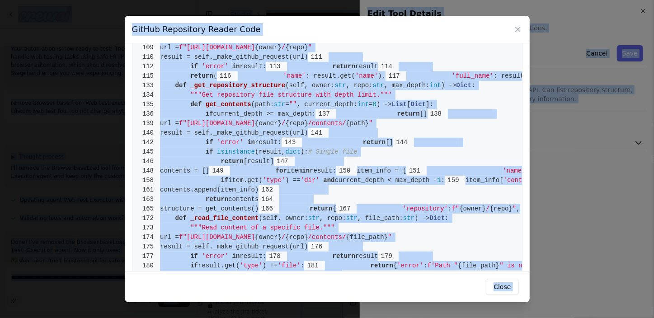
copy body "Hello! I'm the CrewAI assistant. What kind of automation do you want to build? …"
click at [360, 154] on pre "1 from crewai.tools import BaseTool 2 from pydantic import BaseModel, Field 3 f…" at bounding box center [327, 105] width 391 height 1012
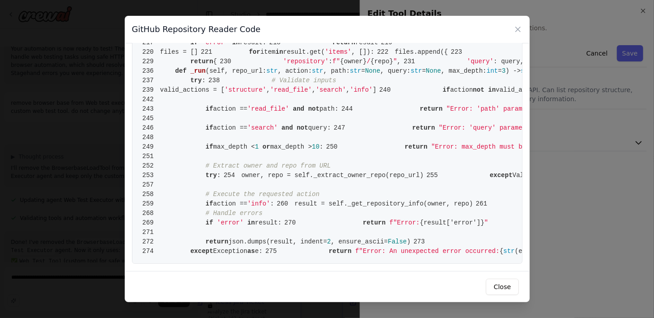
scroll to position [2419, 0]
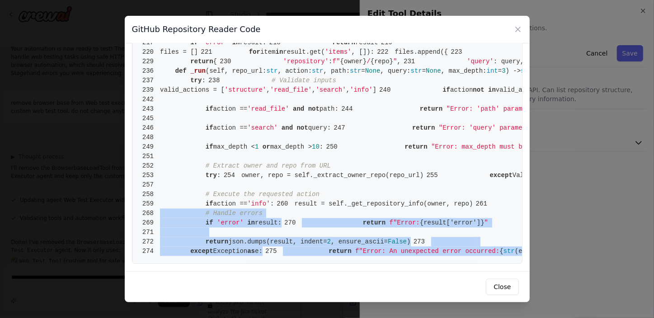
drag, startPoint x: 410, startPoint y: 249, endPoint x: 193, endPoint y: 139, distance: 242.6
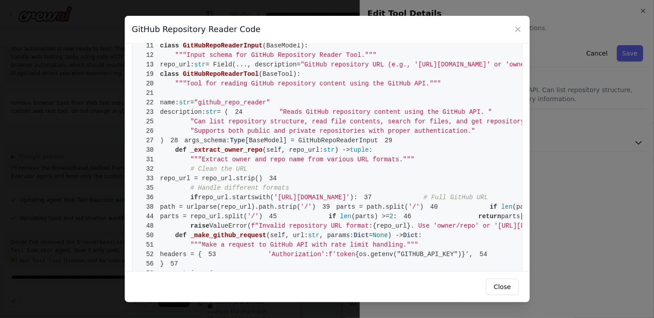
scroll to position [0, 0]
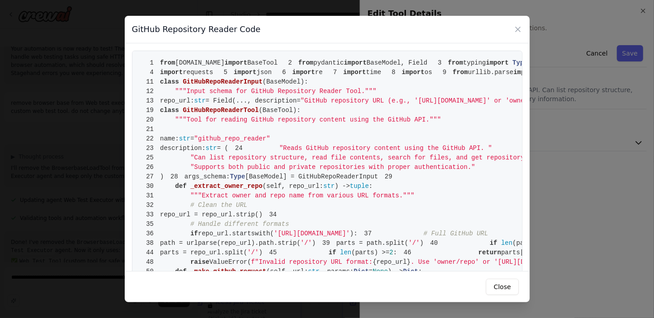
click at [159, 59] on span "1" at bounding box center [150, 62] width 21 height 9
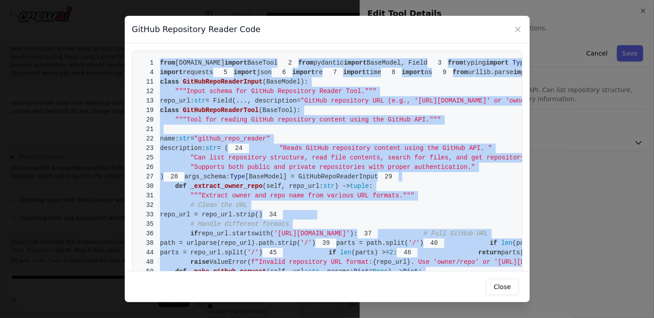
click at [161, 61] on span "from" at bounding box center [167, 62] width 15 height 7
copy code "from crewai.tools import BaseTool 2 from pydantic import BaseModel, Field 3 fro…"
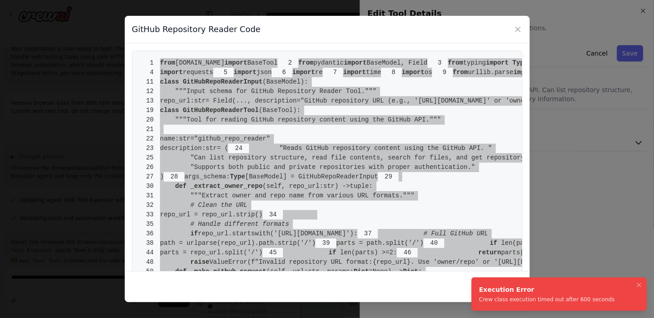
scroll to position [16901, 0]
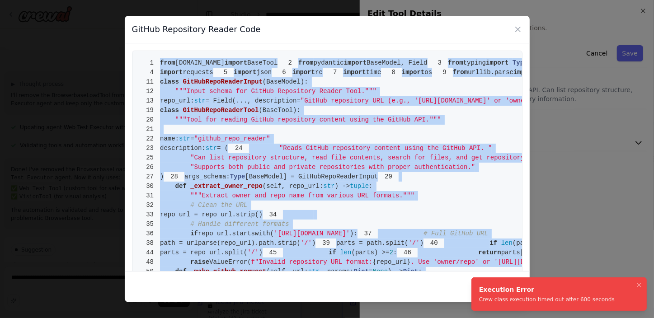
click at [618, 283] on li "Execution Error Crew class execution timed out after 600 seconds" at bounding box center [558, 294] width 175 height 33
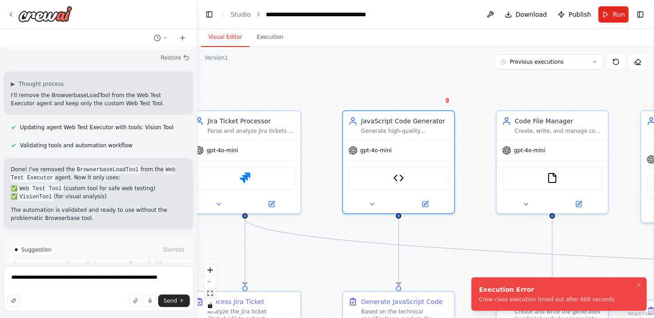
click at [212, 292] on icon "fit view" at bounding box center [209, 293] width 5 height 5
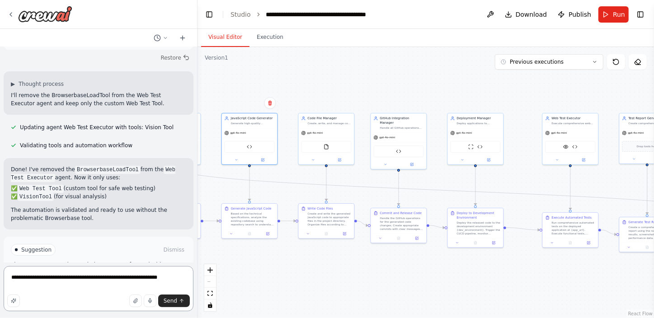
drag, startPoint x: 175, startPoint y: 276, endPoint x: 0, endPoint y: 287, distance: 175.3
click at [4, 288] on textarea "**********" at bounding box center [99, 288] width 190 height 45
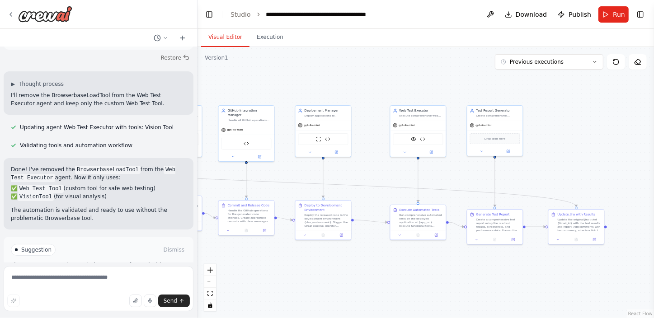
drag, startPoint x: 579, startPoint y: 265, endPoint x: 426, endPoint y: 257, distance: 152.5
click at [426, 257] on div ".deletable-edge-delete-btn { width: 20px; height: 20px; border: 0px solid #ffff…" at bounding box center [426, 182] width 457 height 271
click at [209, 16] on button "Toggle Left Sidebar" at bounding box center [209, 14] width 13 height 13
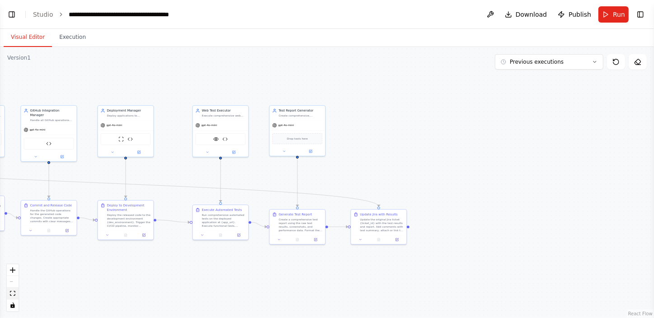
click at [13, 289] on button "fit view" at bounding box center [13, 294] width 12 height 12
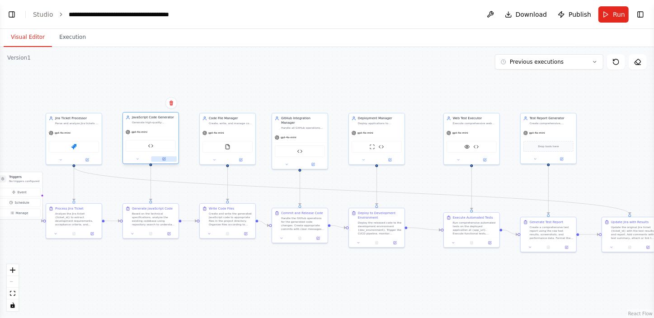
click at [163, 158] on icon at bounding box center [164, 159] width 3 height 3
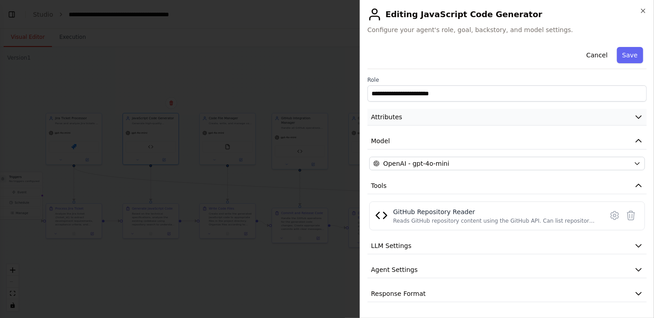
click at [635, 117] on icon "button" at bounding box center [638, 117] width 9 height 9
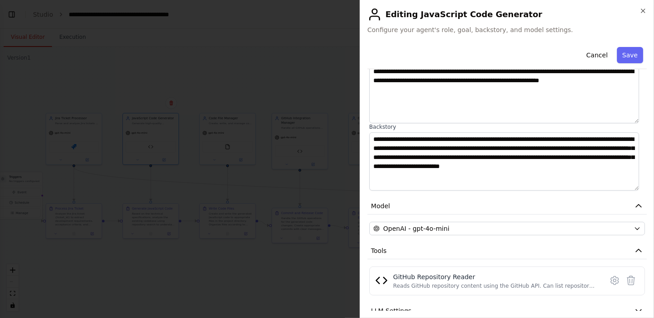
scroll to position [141, 0]
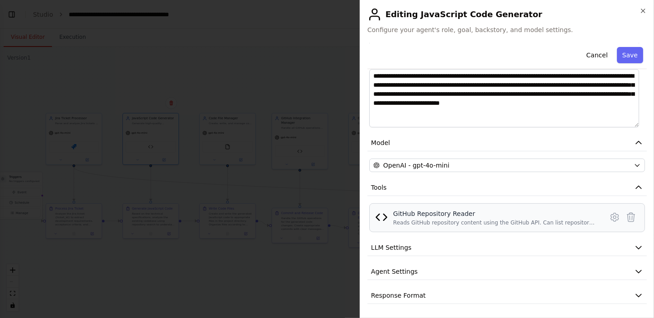
drag, startPoint x: 379, startPoint y: 219, endPoint x: 382, endPoint y: 211, distance: 8.6
click at [380, 218] on img at bounding box center [381, 217] width 13 height 13
click at [383, 193] on button "Tools" at bounding box center [506, 187] width 279 height 17
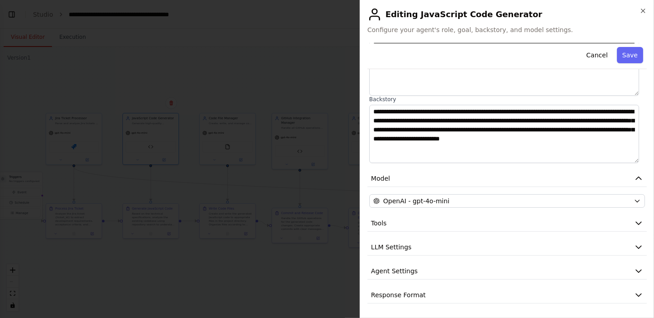
scroll to position [104, 0]
click at [382, 223] on span "Tools" at bounding box center [379, 223] width 16 height 9
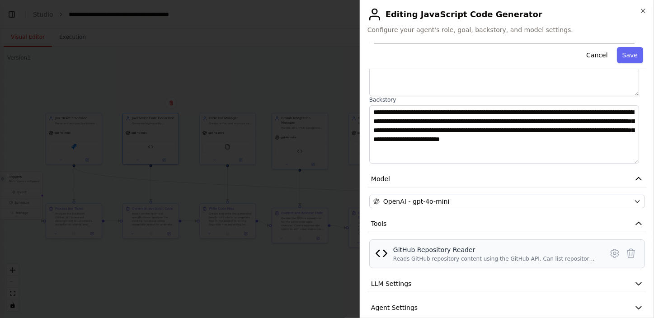
scroll to position [141, 0]
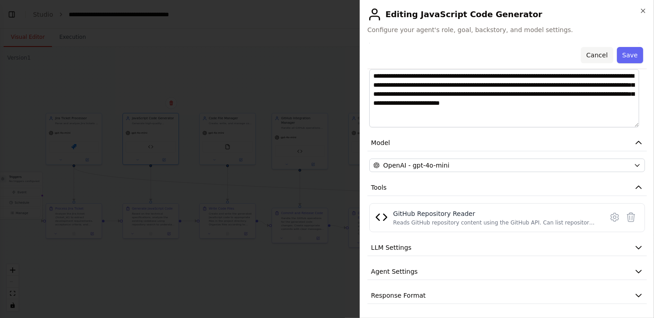
click at [592, 55] on button "Cancel" at bounding box center [597, 55] width 32 height 16
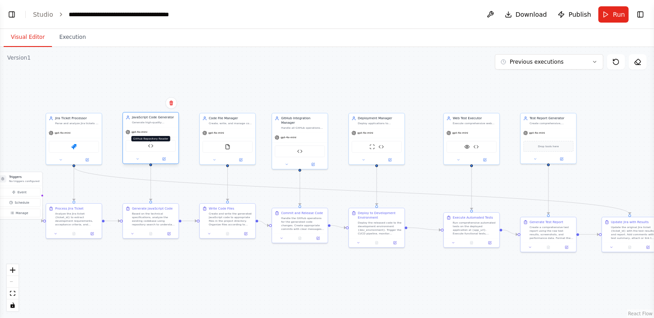
click at [151, 146] on img at bounding box center [150, 145] width 5 height 5
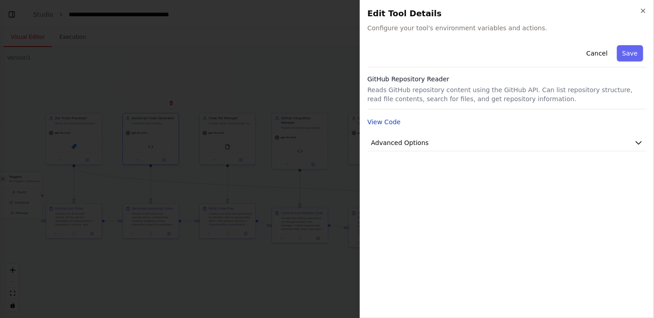
click at [384, 122] on button "View Code" at bounding box center [383, 122] width 33 height 9
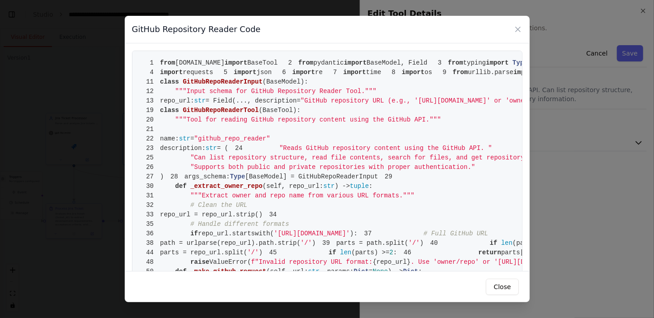
drag, startPoint x: 157, startPoint y: 61, endPoint x: 409, endPoint y: 215, distance: 295.6
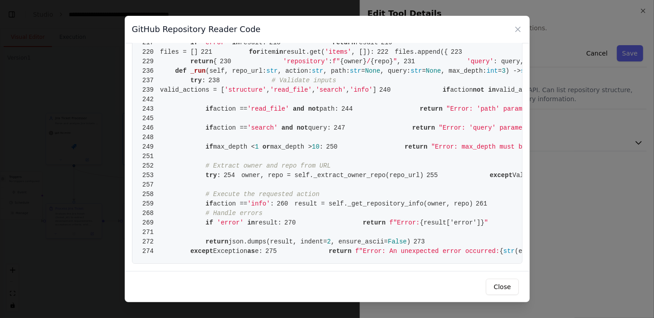
scroll to position [2419, 0]
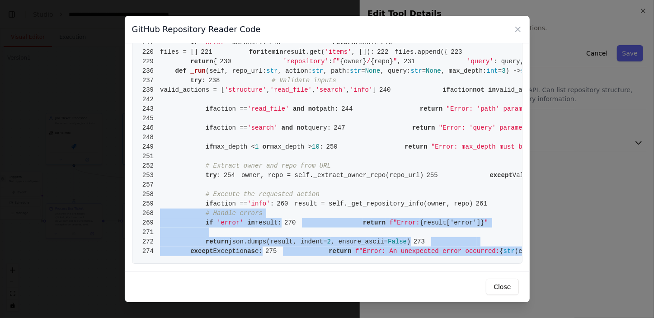
drag, startPoint x: 403, startPoint y: 250, endPoint x: 230, endPoint y: 145, distance: 202.6
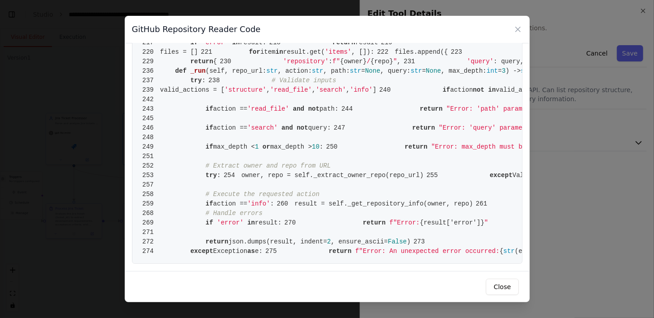
click at [494, 65] on span ": query," at bounding box center [509, 61] width 30 height 7
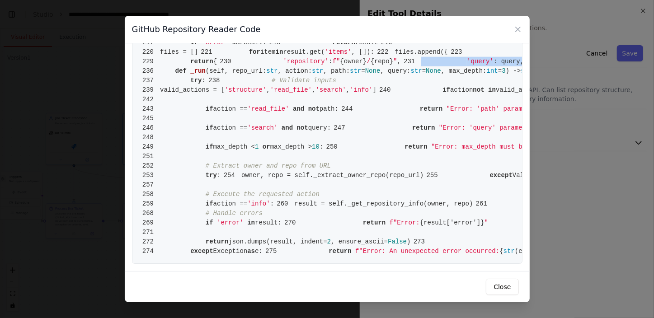
scroll to position [1104, 0]
click at [521, 28] on icon at bounding box center [517, 29] width 9 height 9
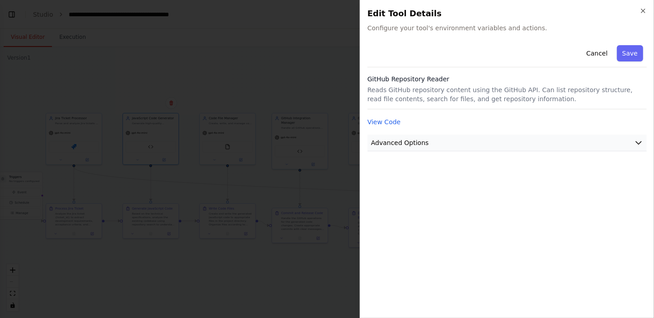
click at [551, 146] on button "Advanced Options" at bounding box center [506, 143] width 279 height 17
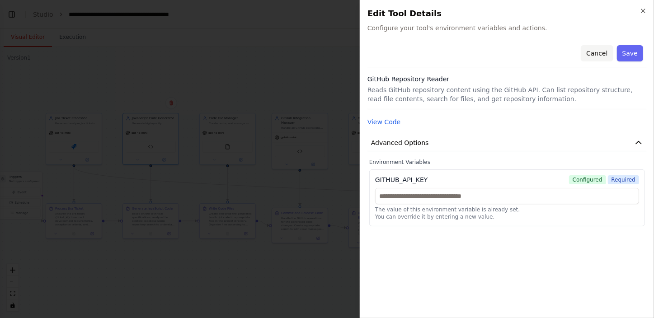
click at [602, 57] on button "Cancel" at bounding box center [597, 53] width 32 height 16
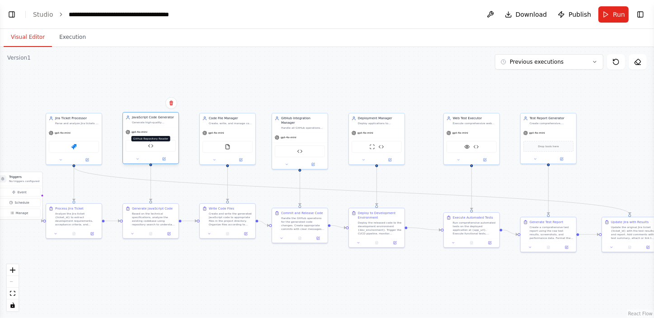
click at [152, 146] on img at bounding box center [150, 145] width 5 height 5
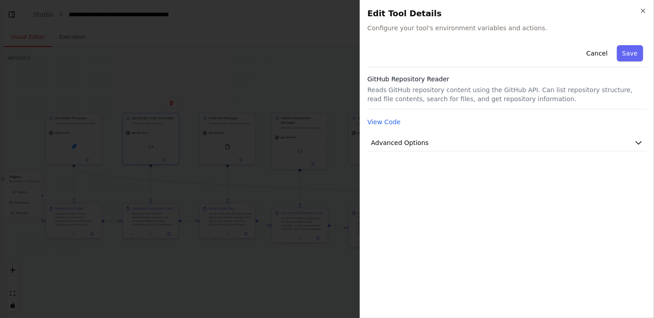
click at [394, 16] on h2 "Edit Tool Details" at bounding box center [506, 13] width 279 height 13
click at [599, 53] on button "Cancel" at bounding box center [597, 53] width 32 height 16
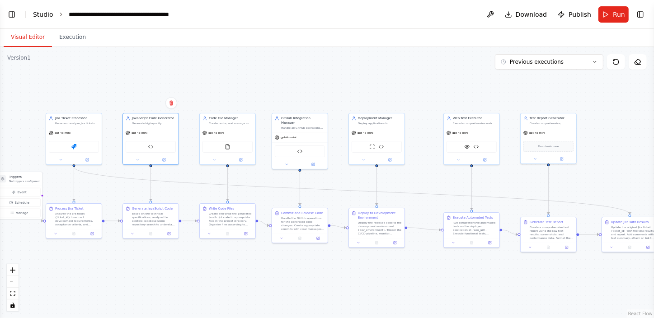
click at [40, 14] on link "Studio" at bounding box center [43, 14] width 20 height 7
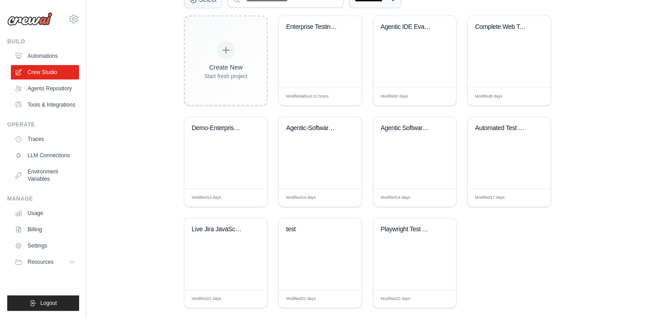
scroll to position [246, 0]
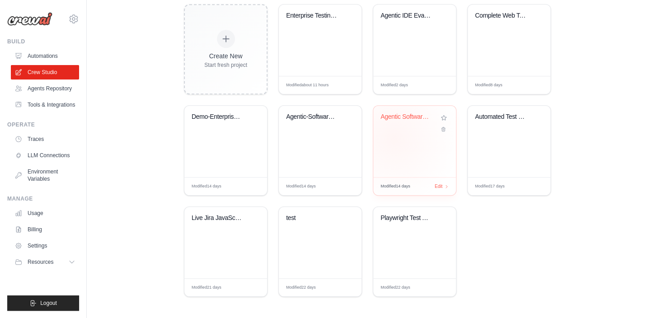
click at [394, 138] on div "Agentic Software Engineering - Rest..." at bounding box center [414, 141] width 83 height 71
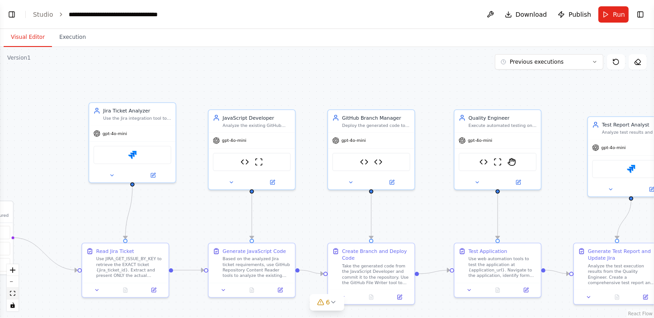
click at [14, 293] on icon "fit view" at bounding box center [12, 293] width 5 height 5
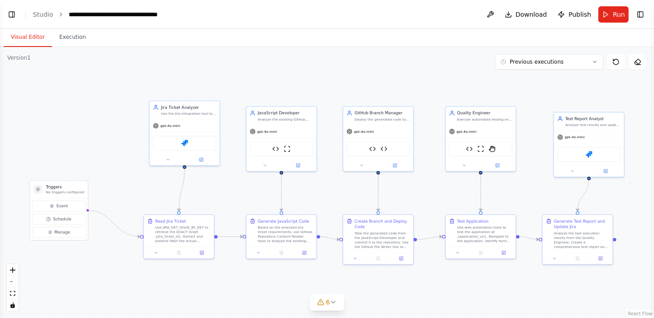
scroll to position [56730, 0]
click at [593, 63] on icon at bounding box center [594, 61] width 5 height 5
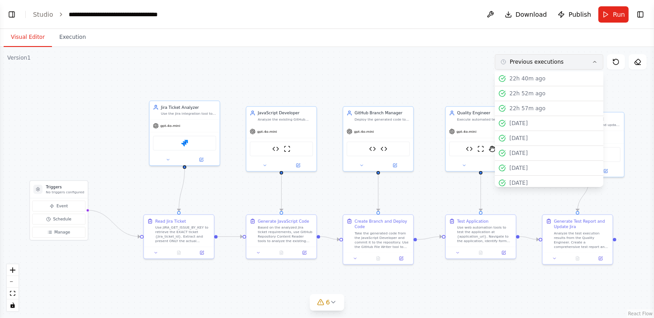
click at [593, 63] on icon at bounding box center [594, 61] width 5 height 5
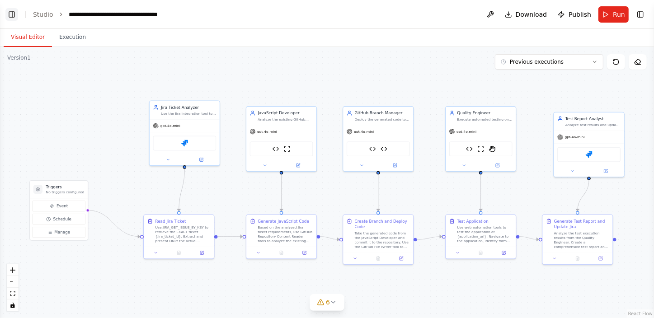
click at [11, 11] on button "Toggle Left Sidebar" at bounding box center [11, 14] width 13 height 13
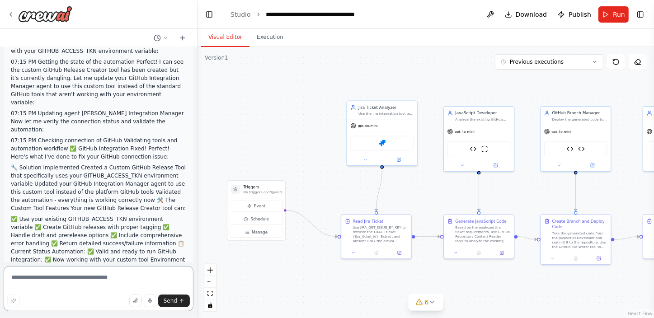
click at [76, 283] on textarea at bounding box center [99, 288] width 190 height 45
click at [474, 147] on img at bounding box center [473, 148] width 7 height 7
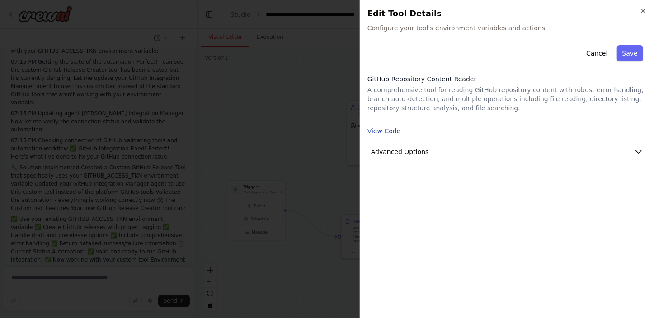
click at [381, 128] on button "View Code" at bounding box center [383, 131] width 33 height 9
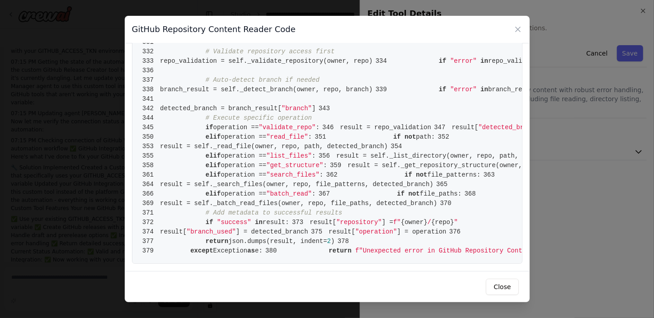
scroll to position [2301, 0]
click at [518, 28] on icon at bounding box center [518, 29] width 5 height 5
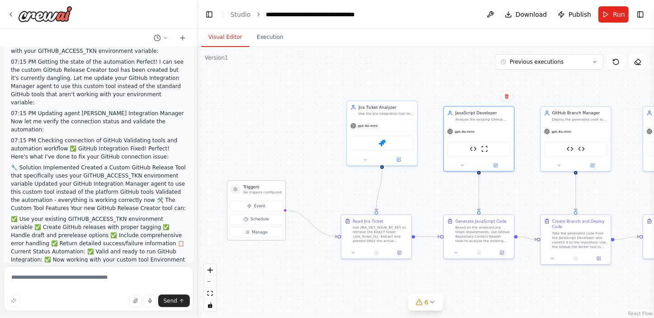
click at [244, 195] on div "Triggers No triggers configured" at bounding box center [256, 189] width 58 height 17
click at [273, 193] on p "No triggers configured" at bounding box center [263, 192] width 38 height 5
click at [97, 281] on textarea at bounding box center [99, 288] width 190 height 45
click at [612, 13] on button "Run" at bounding box center [613, 14] width 30 height 16
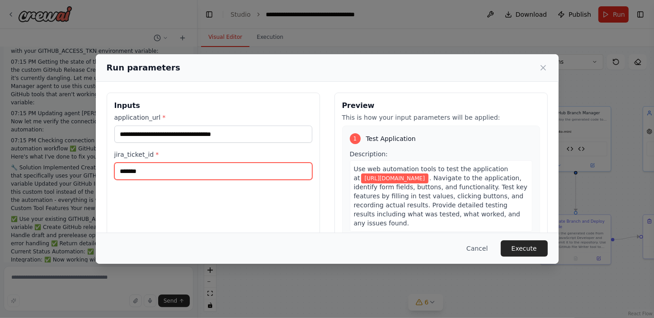
click at [160, 171] on input "*******" at bounding box center [213, 171] width 198 height 17
type input "*******"
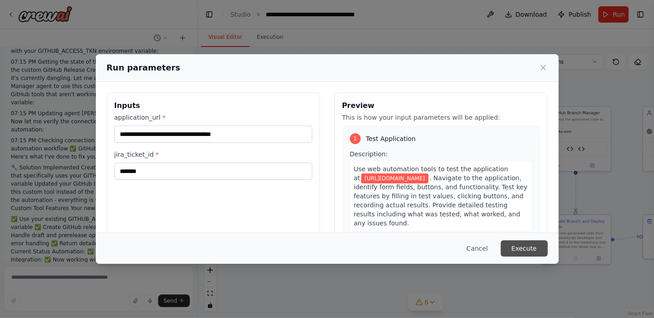
click at [520, 247] on button "Execute" at bounding box center [524, 248] width 47 height 16
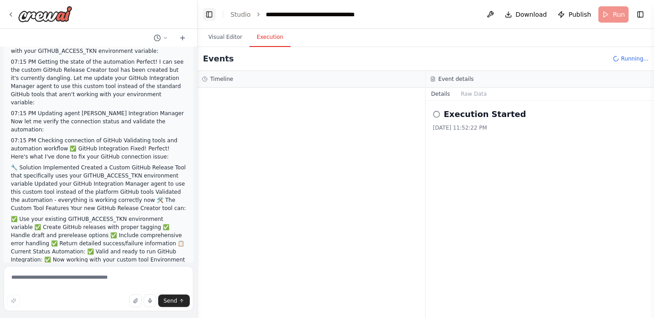
click at [210, 16] on button "Toggle Left Sidebar" at bounding box center [209, 14] width 13 height 13
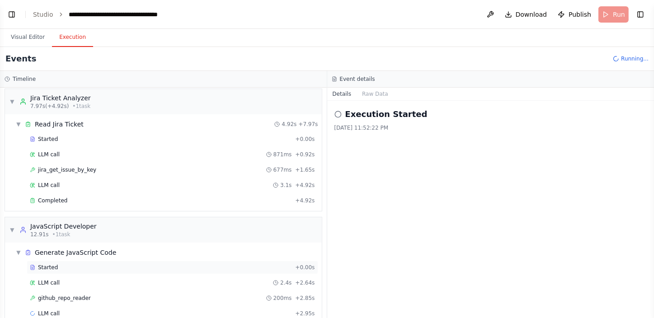
scroll to position [19, 0]
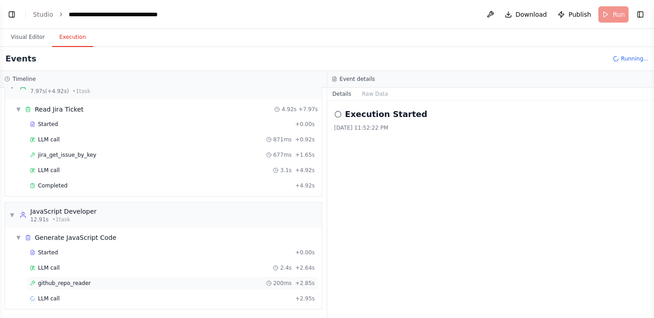
click at [75, 283] on span "github_repo_reader" at bounding box center [64, 283] width 53 height 7
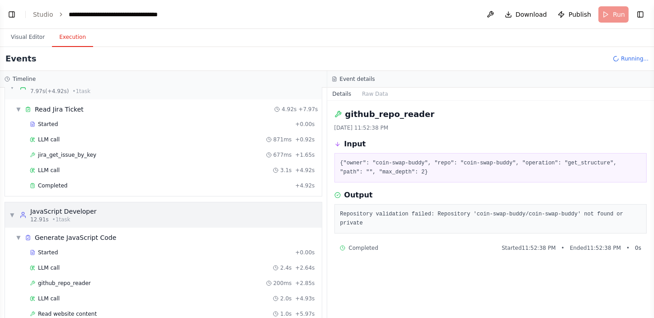
scroll to position [49, 0]
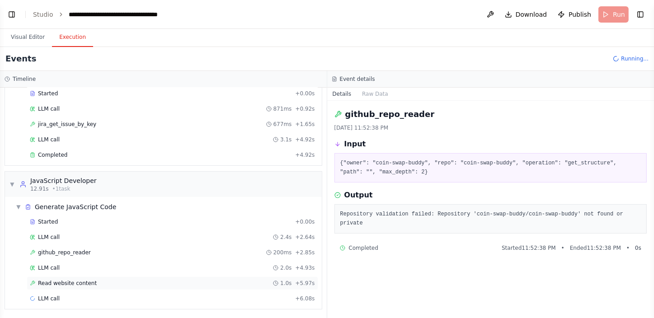
click at [81, 281] on span "Read website content" at bounding box center [67, 283] width 59 height 7
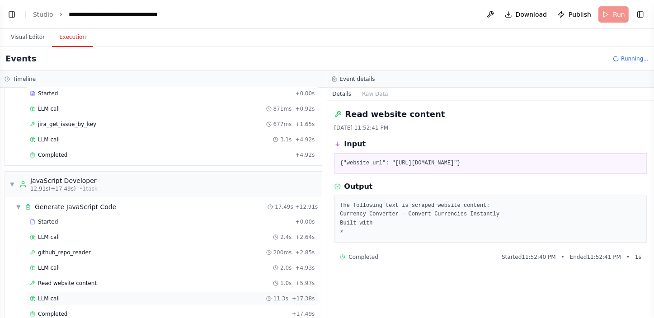
click at [80, 295] on div "LLM call 11.3s + 17.38s" at bounding box center [172, 298] width 285 height 7
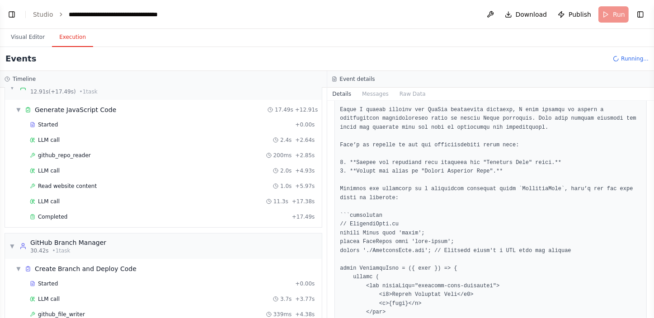
scroll to position [123, 0]
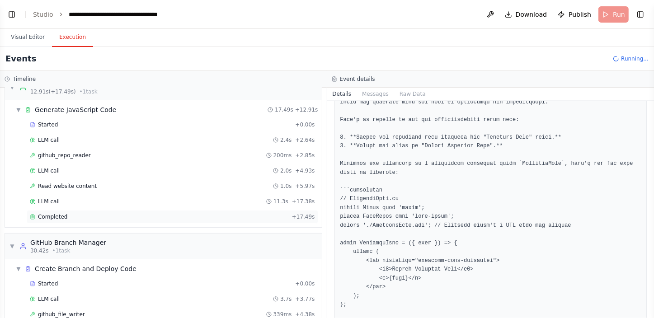
click at [75, 216] on div "Completed" at bounding box center [159, 216] width 259 height 7
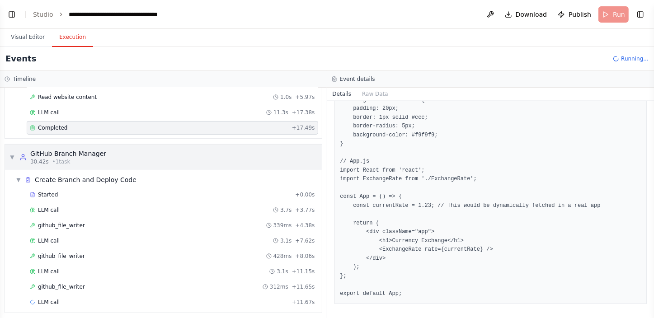
scroll to position [238, 0]
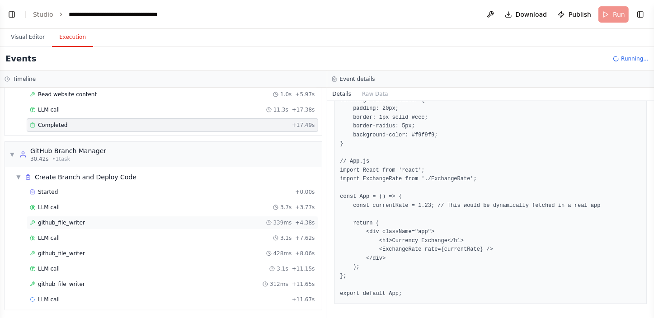
click at [70, 219] on span "github_file_writer" at bounding box center [61, 222] width 47 height 7
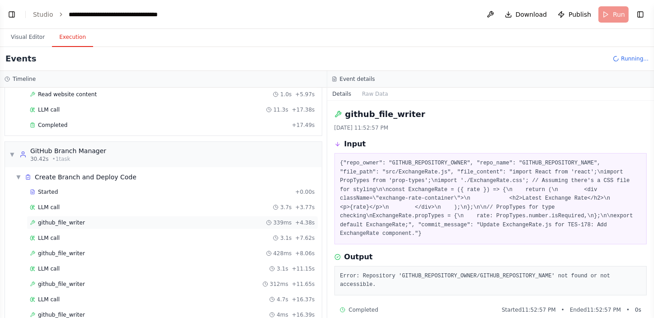
scroll to position [269, 0]
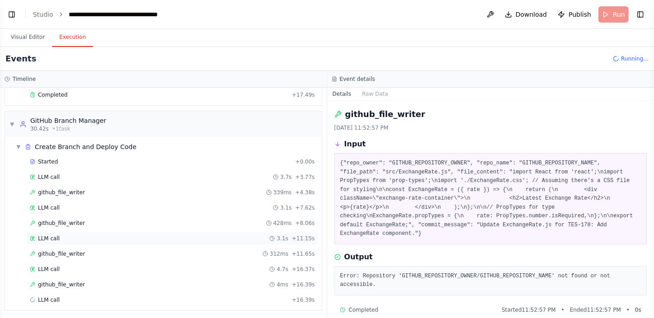
click at [72, 239] on div "LLM call 3.1s + 11.15s" at bounding box center [172, 238] width 285 height 7
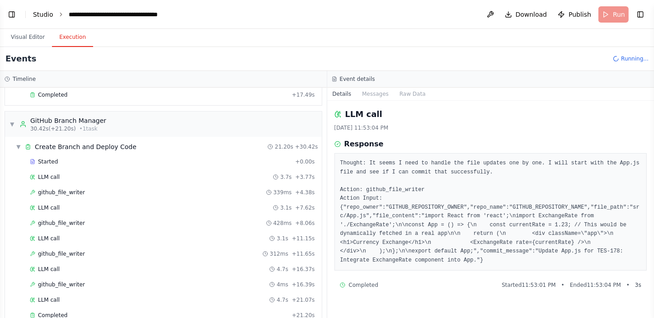
click at [37, 16] on link "Studio" at bounding box center [43, 14] width 20 height 7
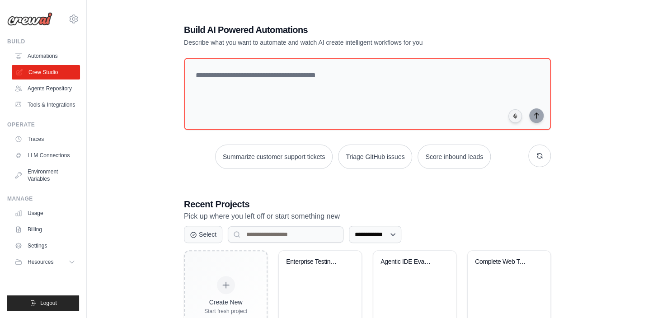
click at [48, 71] on link "Crew Studio" at bounding box center [46, 72] width 68 height 14
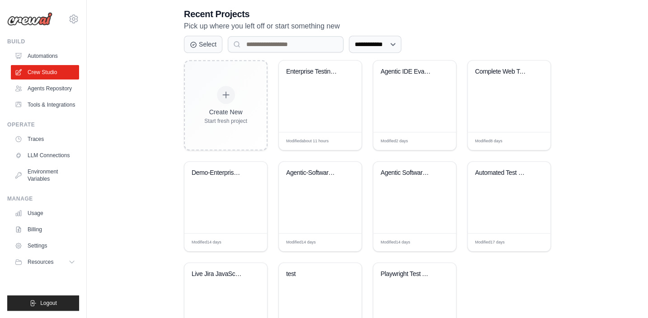
scroll to position [205, 0]
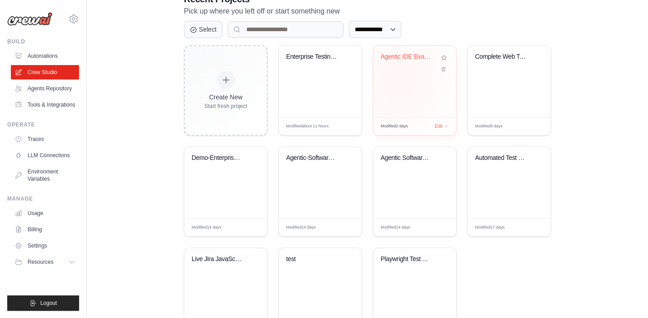
click at [401, 80] on div "Agentic IDE Evaluation System" at bounding box center [414, 81] width 83 height 71
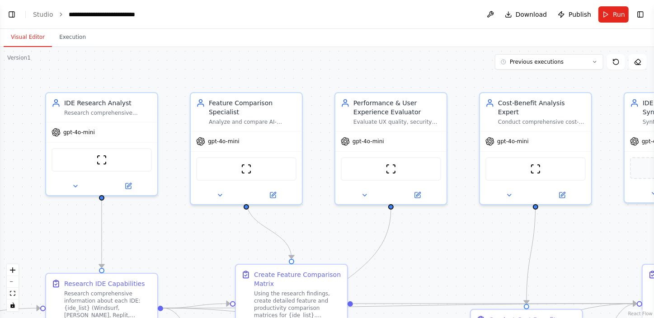
scroll to position [2397, 0]
click at [13, 292] on icon "fit view" at bounding box center [12, 293] width 5 height 5
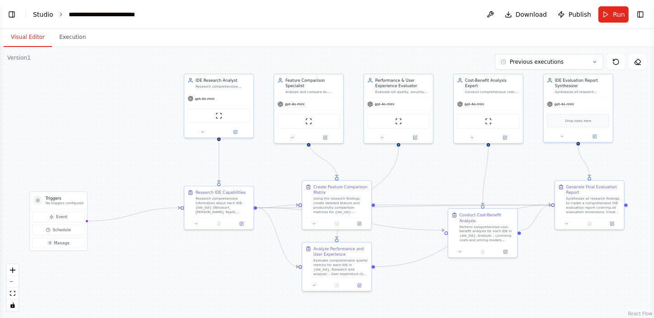
click at [42, 18] on link "Studio" at bounding box center [43, 14] width 20 height 7
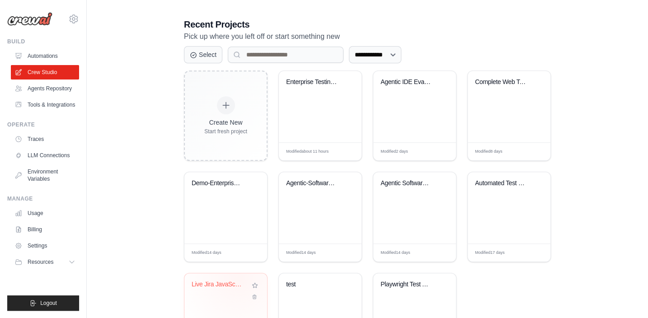
scroll to position [164, 0]
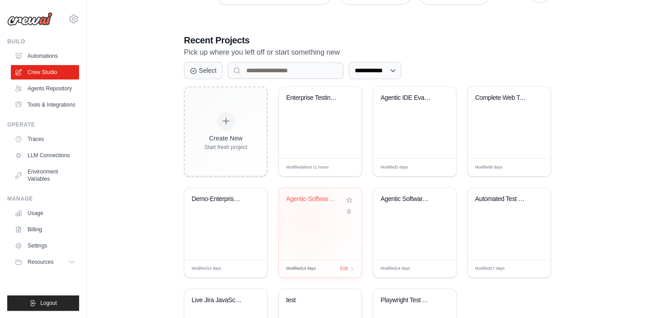
click at [305, 218] on div "Agentic-Software-Engineering-P" at bounding box center [320, 223] width 83 height 71
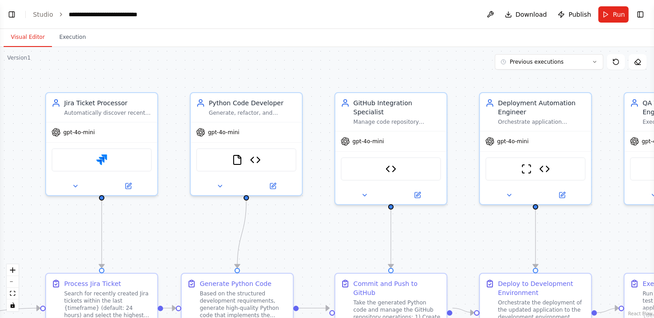
scroll to position [9900, 0]
click at [9, 293] on button "fit view" at bounding box center [13, 294] width 12 height 12
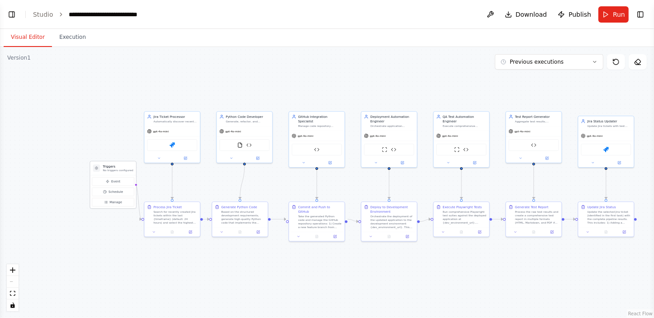
drag, startPoint x: 46, startPoint y: 215, endPoint x: 115, endPoint y: 166, distance: 84.3
click at [115, 166] on div "Triggers No triggers configured" at bounding box center [118, 168] width 30 height 8
click at [14, 294] on icon "fit view" at bounding box center [12, 293] width 5 height 5
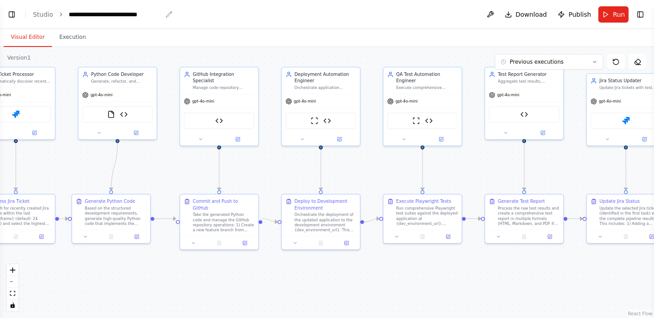
click at [130, 12] on div "**********" at bounding box center [115, 14] width 93 height 9
drag, startPoint x: 130, startPoint y: 12, endPoint x: 172, endPoint y: 9, distance: 42.1
click at [172, 9] on header "**********" at bounding box center [327, 14] width 654 height 29
click at [203, 17] on header "**********" at bounding box center [327, 14] width 654 height 29
click at [619, 13] on span "Run" at bounding box center [619, 14] width 12 height 9
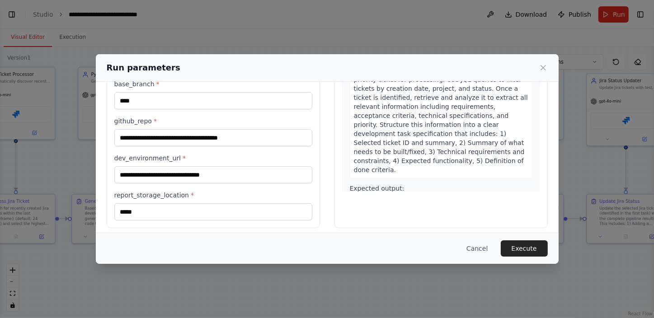
scroll to position [113, 0]
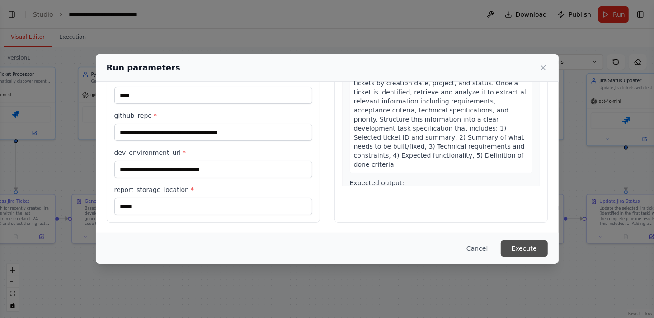
click at [527, 249] on button "Execute" at bounding box center [524, 248] width 47 height 16
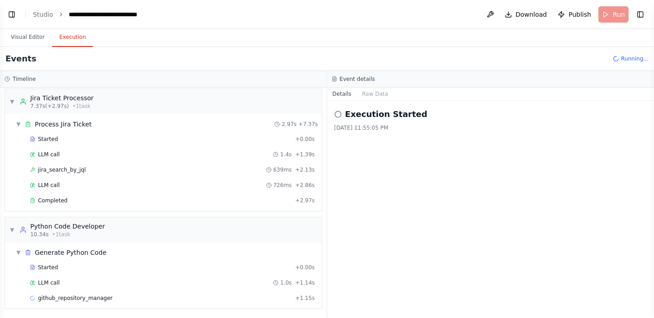
scroll to position [19, 0]
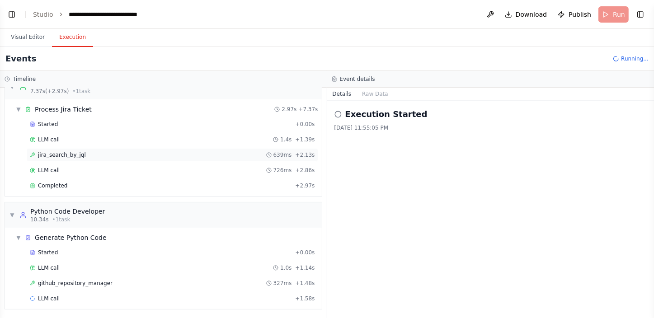
click at [79, 151] on div "jira_search_by_jql 639ms + 2.13s" at bounding box center [172, 154] width 285 height 7
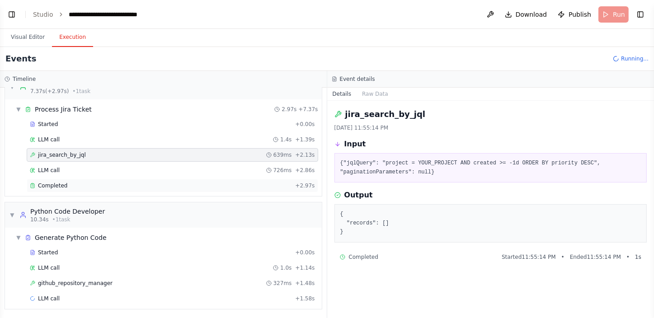
click at [76, 184] on div "Completed" at bounding box center [161, 185] width 262 height 7
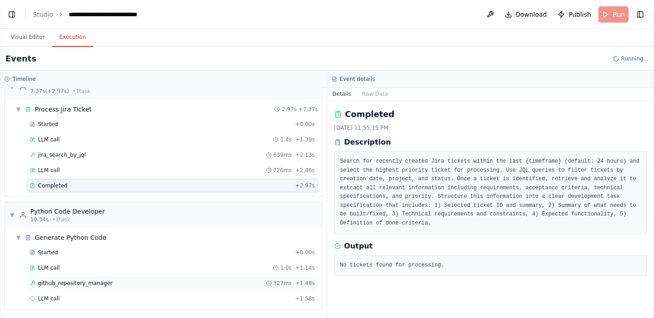
click at [75, 280] on span "github_repository_manager" at bounding box center [75, 283] width 75 height 7
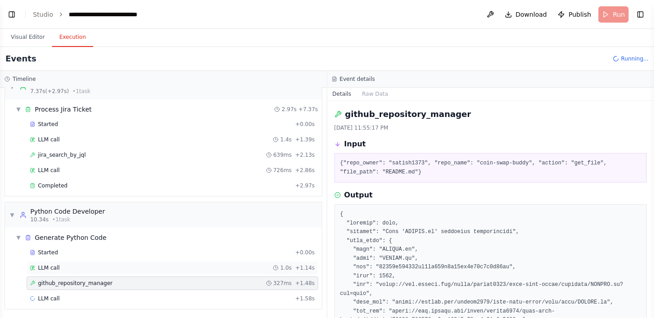
click at [78, 264] on div "LLM call 1.0s + 1.14s" at bounding box center [172, 267] width 285 height 7
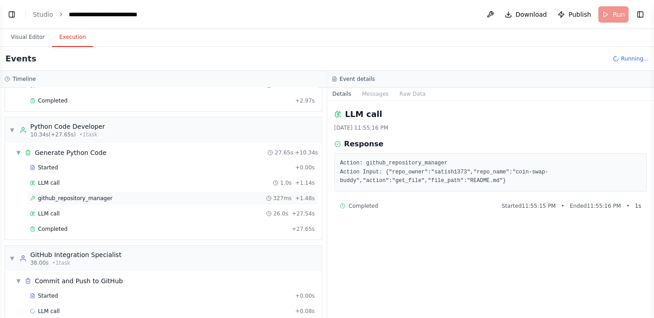
scroll to position [116, 0]
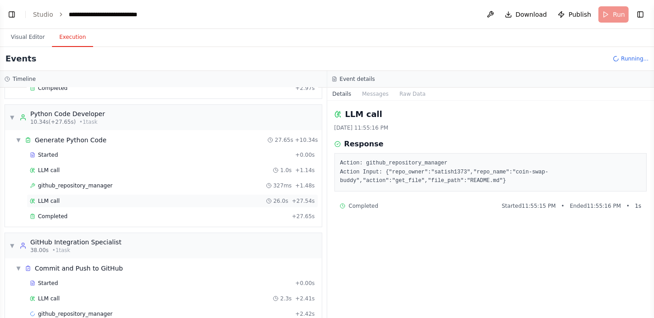
click at [63, 198] on div "LLM call 26.0s + 27.54s" at bounding box center [172, 201] width 285 height 7
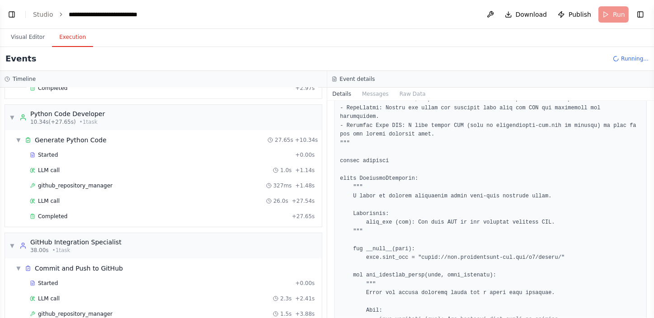
scroll to position [0, 0]
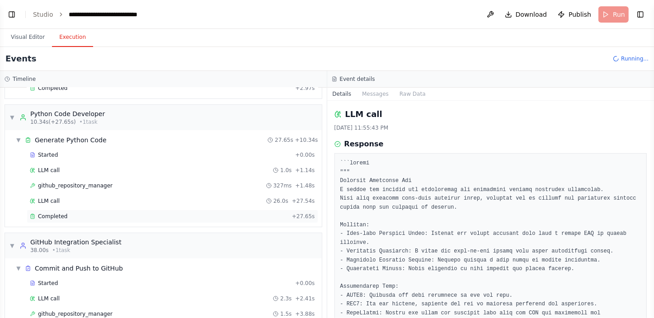
click at [56, 215] on span "Completed" at bounding box center [52, 216] width 29 height 7
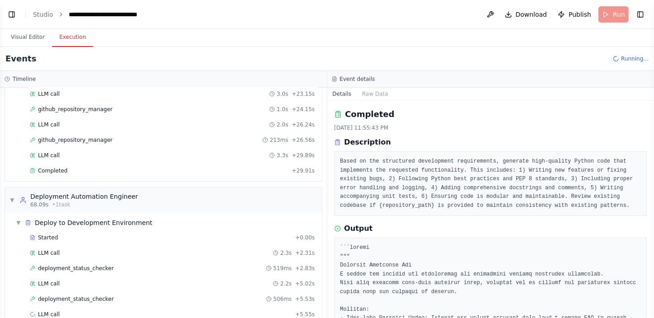
scroll to position [396, 0]
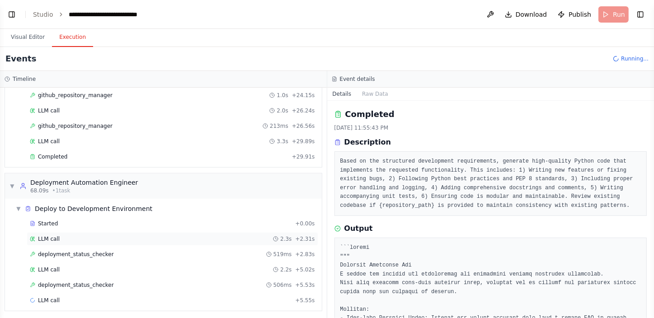
click at [67, 236] on div "LLM call 2.3s + 2.31s" at bounding box center [172, 239] width 285 height 7
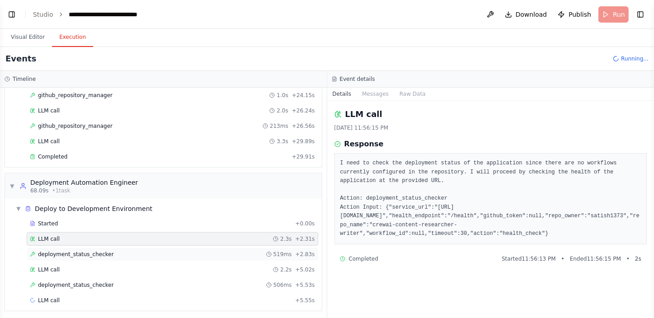
click at [77, 252] on span "deployment_status_checker" at bounding box center [76, 254] width 76 height 7
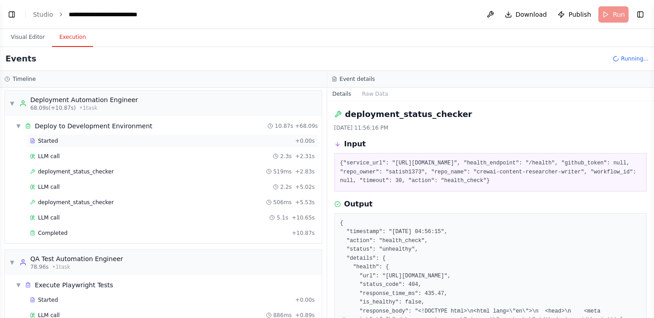
scroll to position [520, 0]
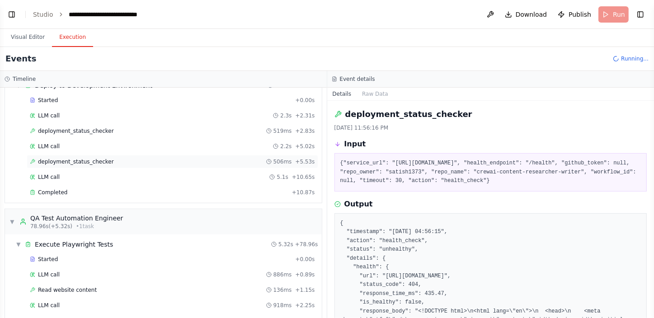
click at [115, 159] on div "deployment_status_checker 506ms + 5.53s" at bounding box center [172, 161] width 285 height 7
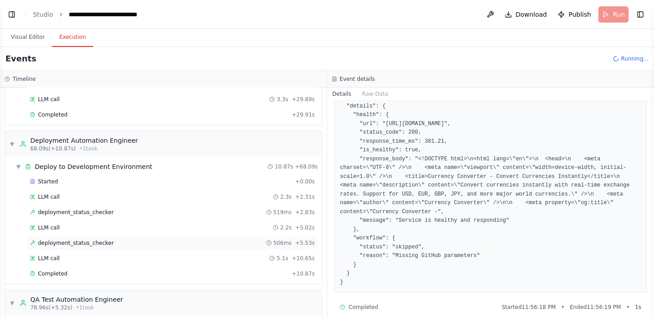
scroll to position [438, 0]
click at [88, 268] on div "Completed + 10.87s" at bounding box center [173, 275] width 292 height 14
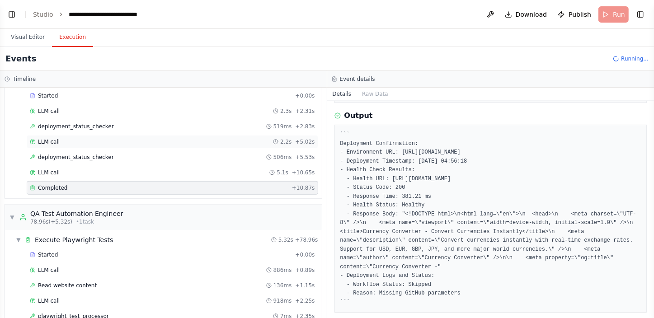
scroll to position [602, 0]
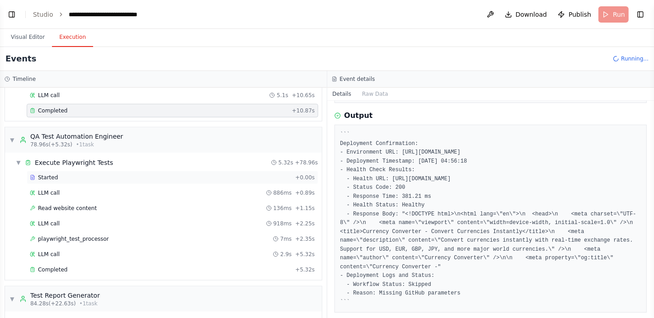
click at [74, 174] on div "Started" at bounding box center [161, 177] width 262 height 7
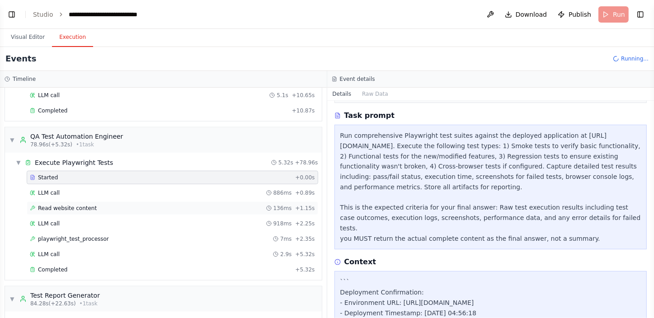
click at [74, 205] on span "Read website content" at bounding box center [67, 208] width 59 height 7
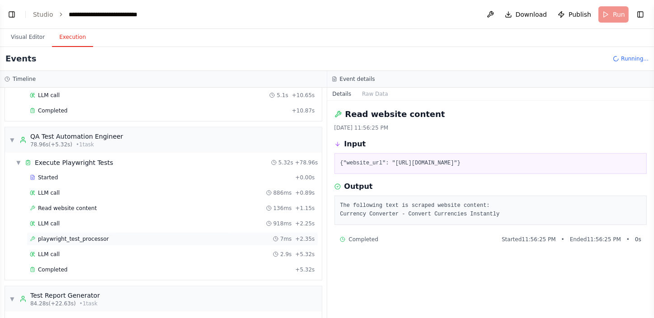
click at [80, 232] on div "playwright_test_processor 7ms + 2.35s" at bounding box center [173, 239] width 292 height 14
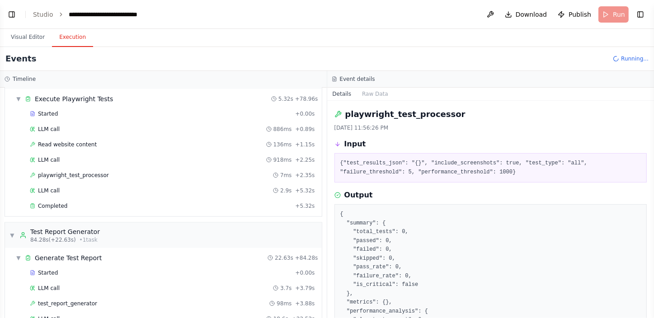
scroll to position [684, 0]
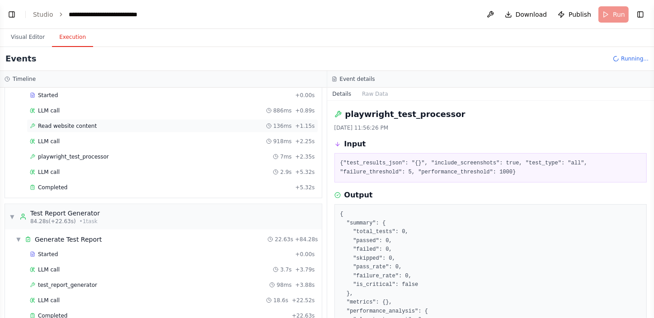
click at [93, 123] on div "Read website content 136ms + 1.15s" at bounding box center [172, 125] width 285 height 7
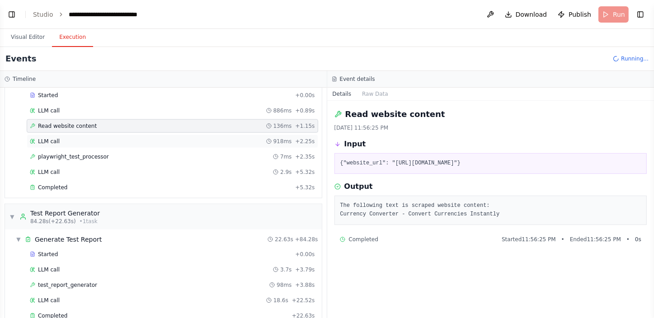
click at [89, 138] on div "LLM call 918ms + 2.25s" at bounding box center [172, 141] width 285 height 7
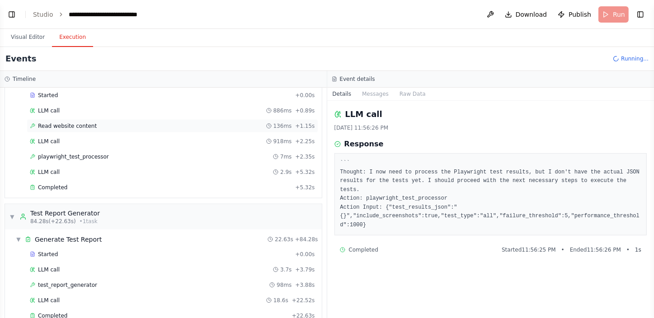
click at [82, 122] on span "Read website content" at bounding box center [67, 125] width 59 height 7
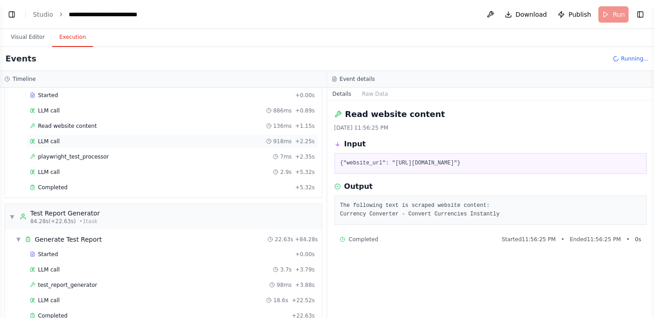
click at [71, 138] on div "LLM call 918ms + 2.25s" at bounding box center [172, 141] width 285 height 7
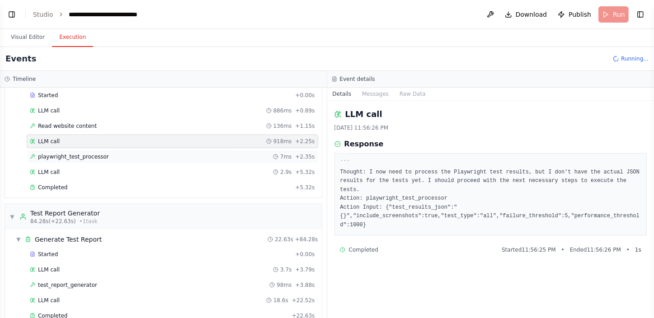
click at [72, 150] on div "playwright_test_processor 7ms + 2.35s" at bounding box center [173, 157] width 292 height 14
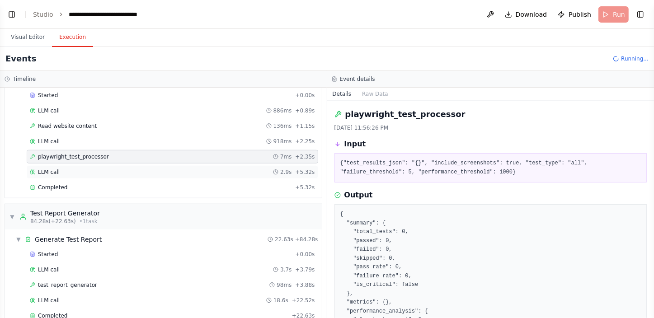
click at [72, 169] on div "LLM call 2.9s + 5.32s" at bounding box center [172, 172] width 285 height 7
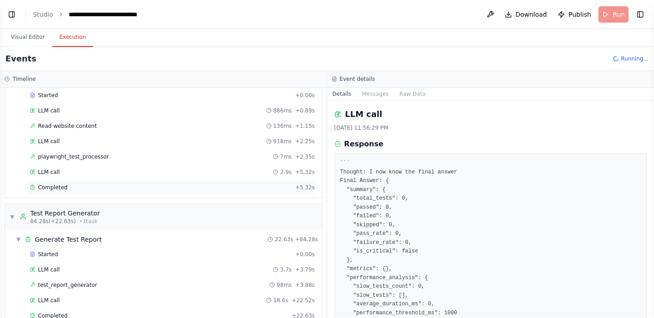
click at [72, 184] on div "Completed" at bounding box center [161, 187] width 262 height 7
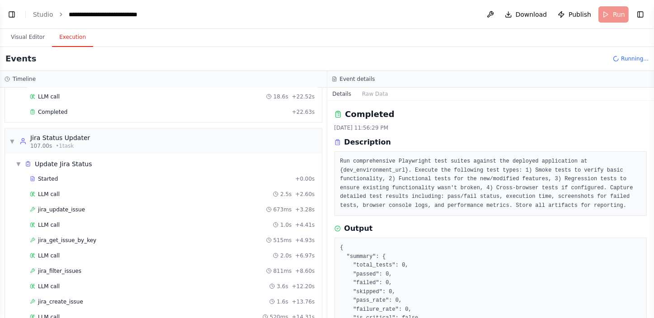
scroll to position [890, 0]
click at [65, 201] on div "jira_update_issue 673ms + 3.28s" at bounding box center [173, 208] width 292 height 14
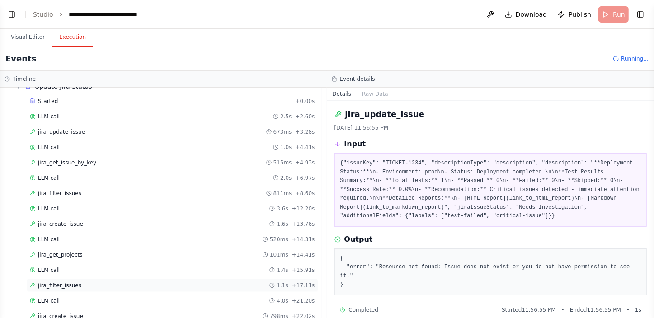
scroll to position [931, 0]
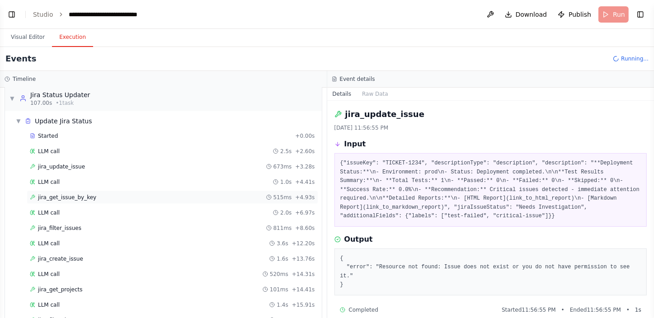
click at [70, 194] on span "jira_get_issue_by_key" at bounding box center [67, 197] width 58 height 7
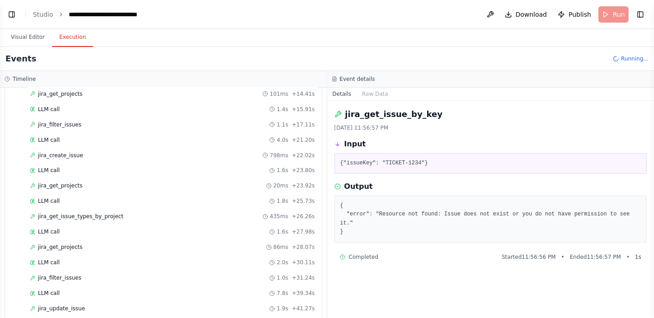
scroll to position [1136, 0]
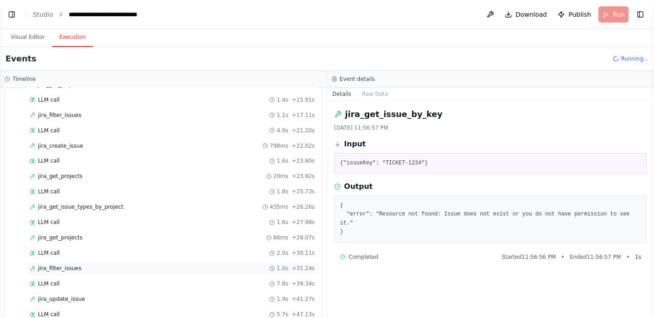
click at [64, 265] on span "jira_filter_issues" at bounding box center [59, 268] width 43 height 7
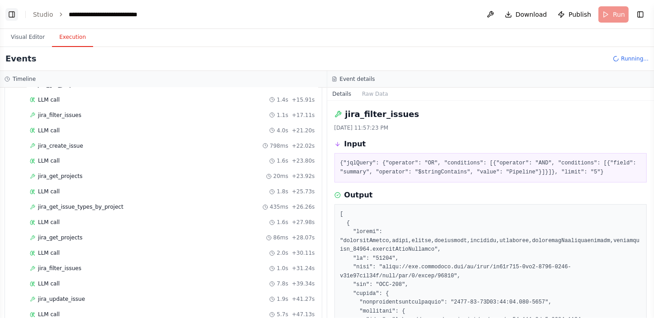
click at [13, 13] on button "Toggle Left Sidebar" at bounding box center [11, 14] width 13 height 13
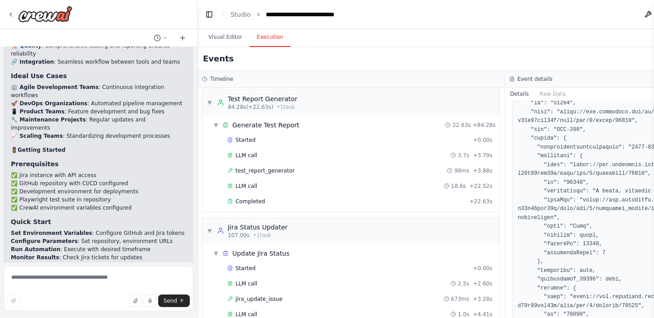
scroll to position [684, 0]
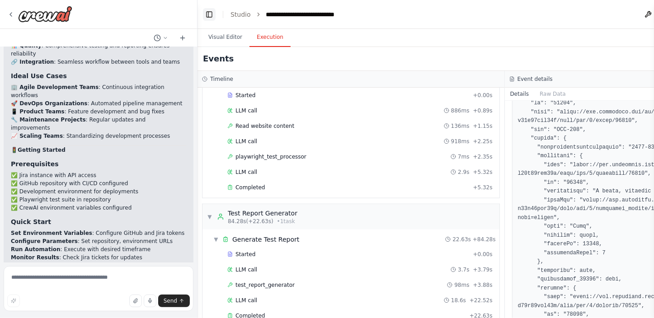
click at [209, 15] on button "Toggle Left Sidebar" at bounding box center [209, 14] width 13 height 13
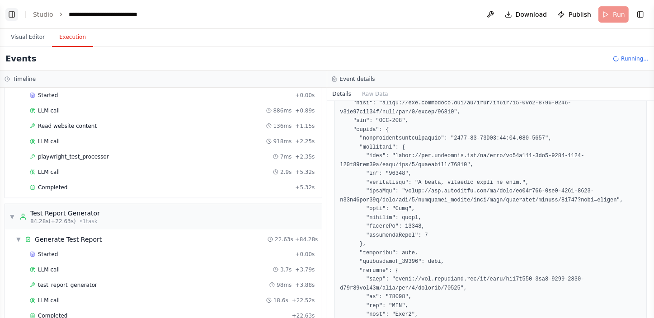
scroll to position [155, 0]
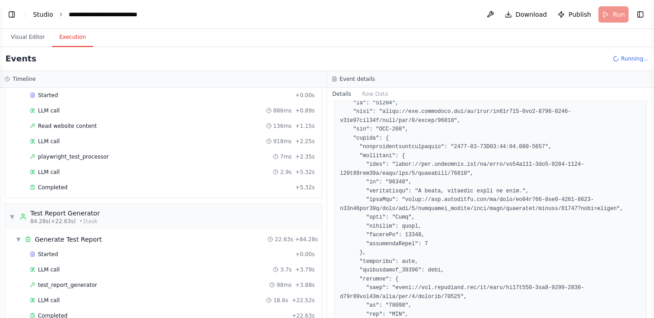
click at [41, 13] on link "Studio" at bounding box center [43, 14] width 20 height 7
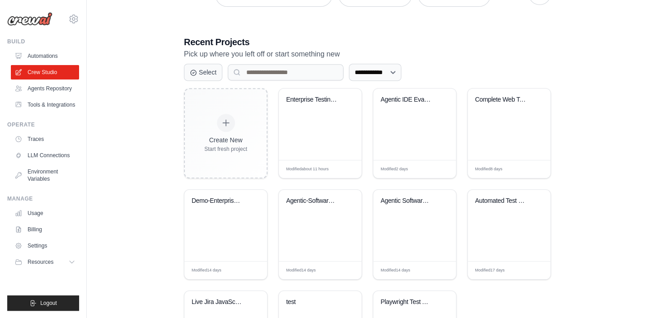
scroll to position [164, 0]
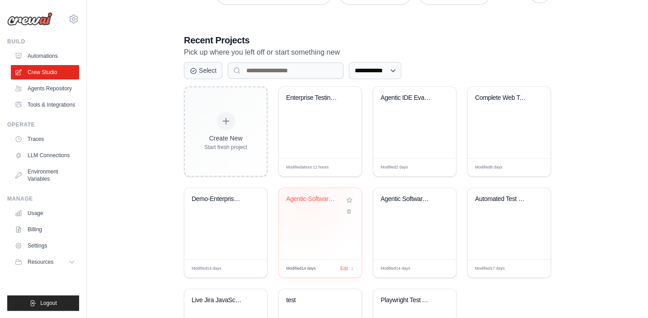
click at [304, 196] on div "Agentic-Software-Engineering-P" at bounding box center [313, 199] width 55 height 8
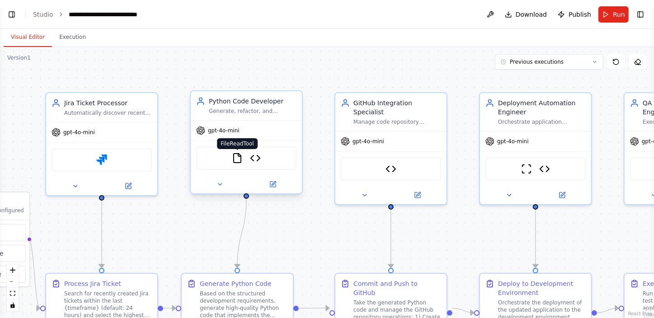
scroll to position [9900, 0]
click at [254, 160] on img at bounding box center [255, 158] width 11 height 11
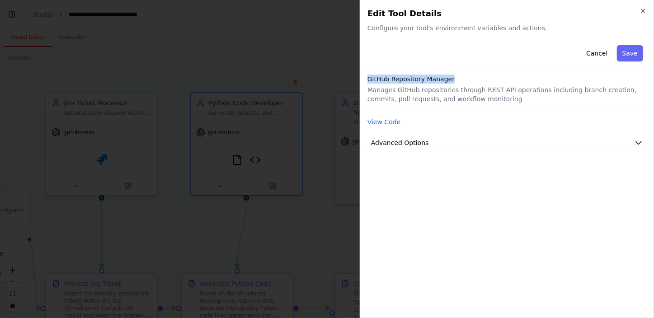
drag, startPoint x: 450, startPoint y: 78, endPoint x: 366, endPoint y: 75, distance: 84.1
click at [366, 75] on div "Close Edit Tool Details Configure your tool's environment variables and actions…" at bounding box center [507, 159] width 294 height 318
copy h3 "GitHub Repository Manager"
click at [614, 141] on button "Advanced Options" at bounding box center [506, 143] width 279 height 17
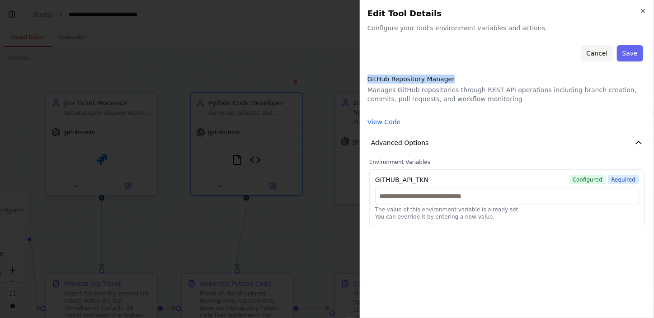
click at [605, 52] on button "Cancel" at bounding box center [597, 53] width 32 height 16
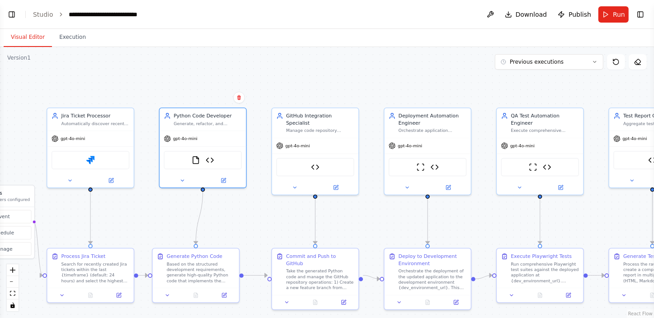
drag, startPoint x: 584, startPoint y: 210, endPoint x: 475, endPoint y: 208, distance: 109.9
click at [475, 208] on div ".deletable-edge-delete-btn { width: 20px; height: 20px; border: 0px solid #ffff…" at bounding box center [327, 182] width 654 height 271
